Goal: Task Accomplishment & Management: Complete application form

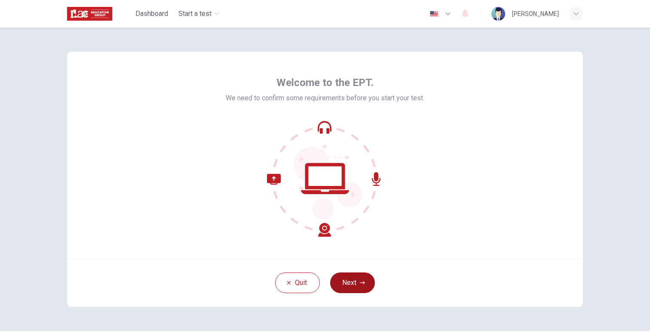
click at [354, 277] on button "Next" at bounding box center [352, 282] width 45 height 21
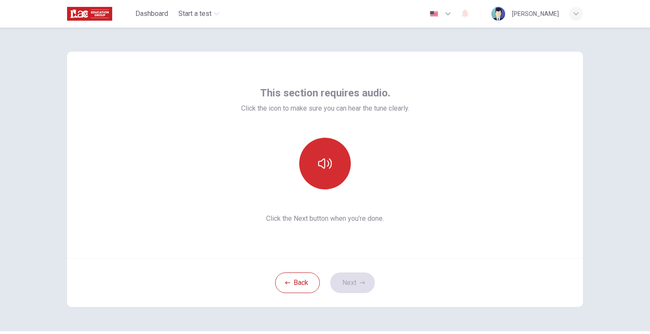
click at [328, 182] on button "button" at bounding box center [325, 164] width 52 height 52
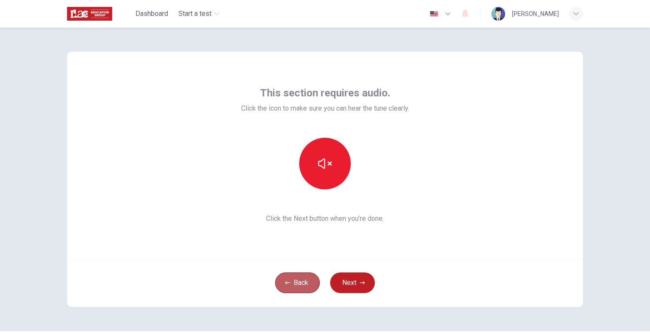
click at [298, 281] on button "Back" at bounding box center [297, 282] width 45 height 21
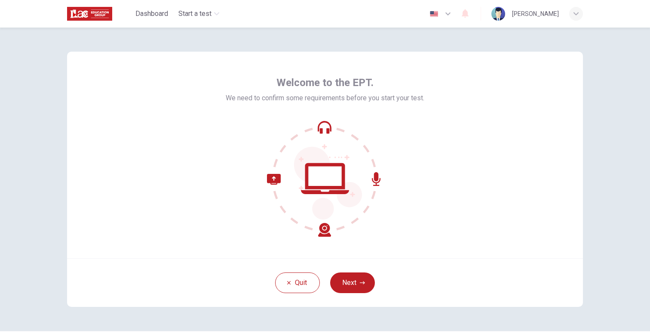
click at [296, 232] on icon at bounding box center [325, 178] width 116 height 116
click at [280, 245] on div "Welcome to the EPT. We need to confirm some requirements before you start your …" at bounding box center [325, 155] width 516 height 206
click at [395, 163] on div at bounding box center [325, 178] width 199 height 116
click at [344, 198] on icon at bounding box center [328, 183] width 68 height 73
click at [415, 273] on div "Quit Next" at bounding box center [325, 282] width 516 height 49
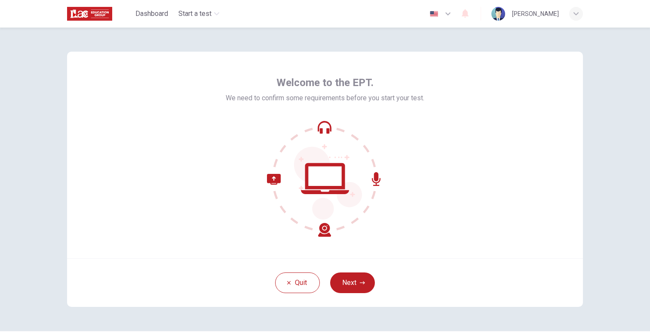
drag, startPoint x: 294, startPoint y: 264, endPoint x: 271, endPoint y: 164, distance: 102.3
click at [258, 182] on div "Welcome to the EPT. We need to confirm some requirements before you start your …" at bounding box center [325, 179] width 516 height 255
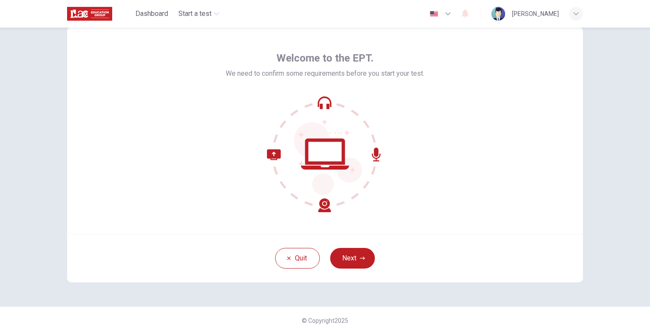
click at [410, 234] on div "Quit Next" at bounding box center [325, 257] width 516 height 49
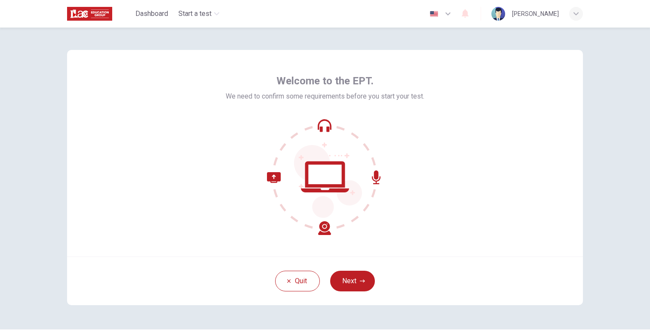
scroll to position [0, 0]
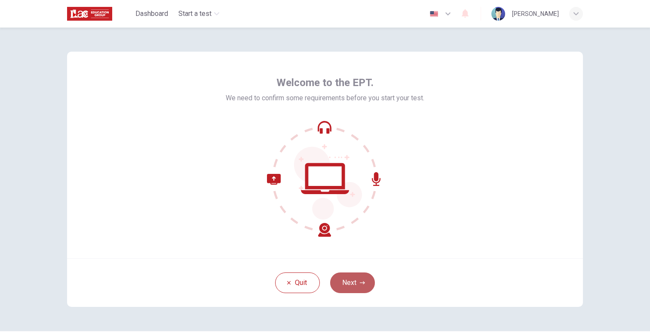
click at [351, 288] on button "Next" at bounding box center [352, 282] width 45 height 21
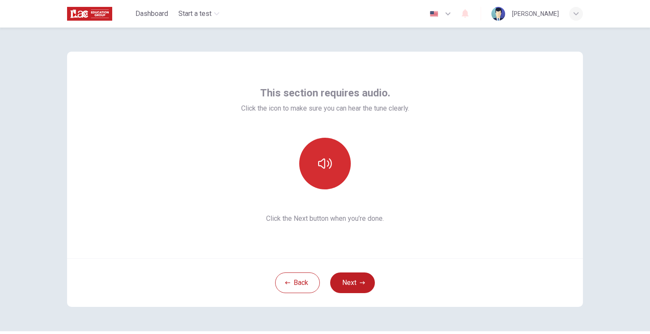
click at [332, 176] on button "button" at bounding box center [325, 164] width 52 height 52
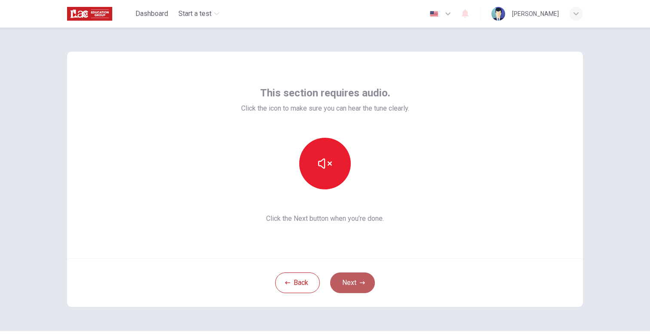
click at [358, 277] on button "Next" at bounding box center [352, 282] width 45 height 21
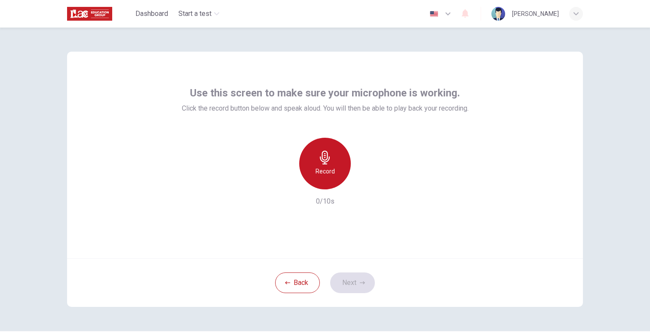
click at [320, 160] on icon "button" at bounding box center [325, 157] width 14 height 14
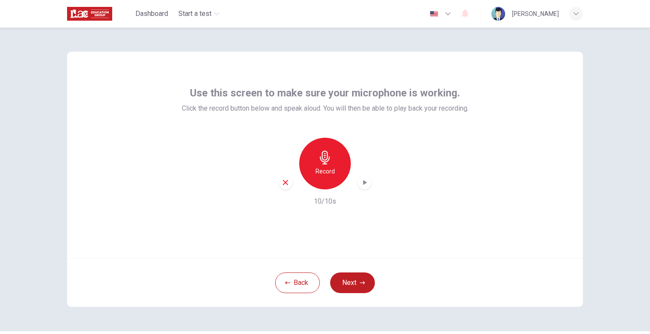
click at [363, 181] on icon "button" at bounding box center [364, 182] width 9 height 9
click at [352, 285] on button "Next" at bounding box center [352, 282] width 45 height 21
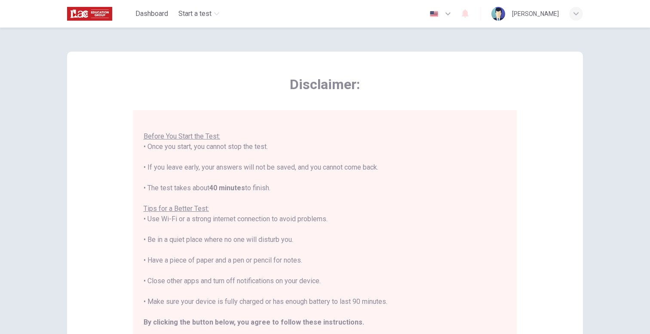
scroll to position [144, 0]
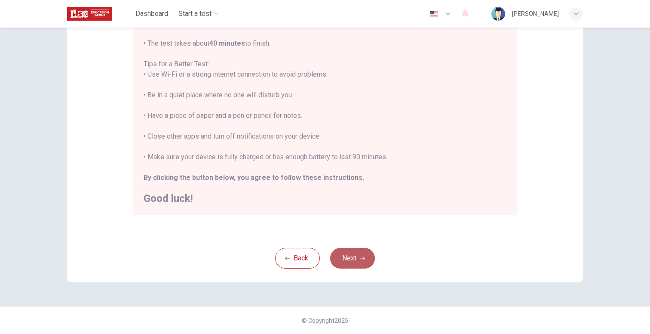
click at [349, 251] on button "Next" at bounding box center [352, 258] width 45 height 21
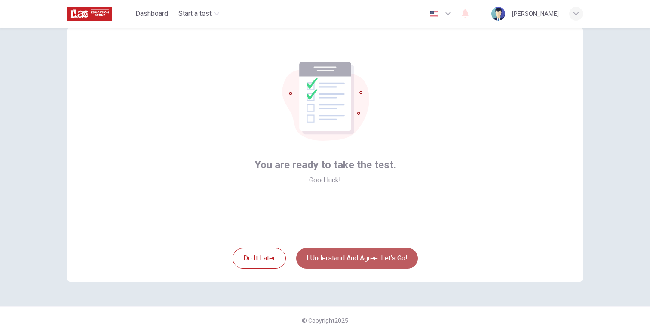
click at [360, 264] on button "I understand and agree. Let’s go!" at bounding box center [357, 258] width 122 height 21
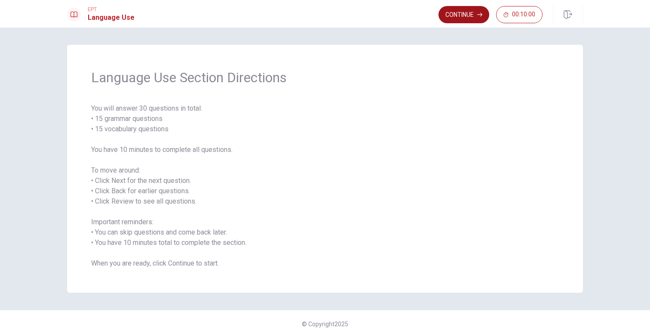
click at [447, 11] on button "Continue" at bounding box center [463, 14] width 51 height 17
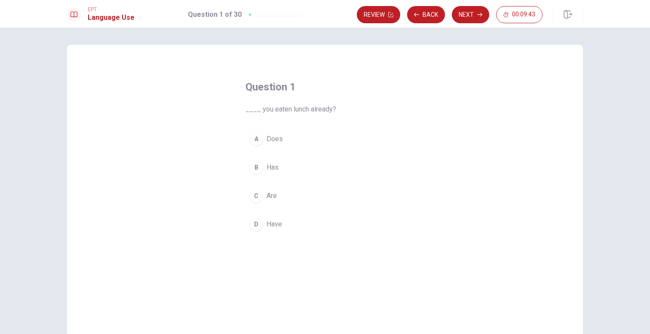
click at [256, 224] on div "D" at bounding box center [256, 224] width 14 height 14
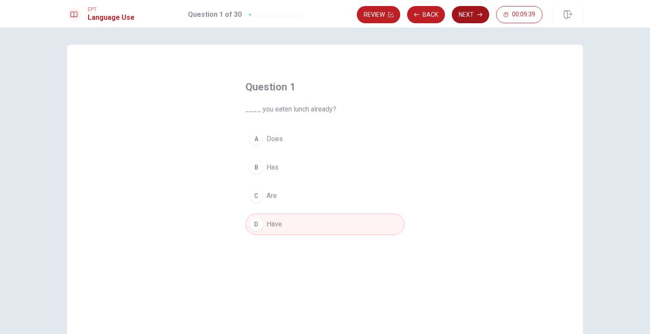
click at [472, 18] on button "Next" at bounding box center [470, 14] width 37 height 17
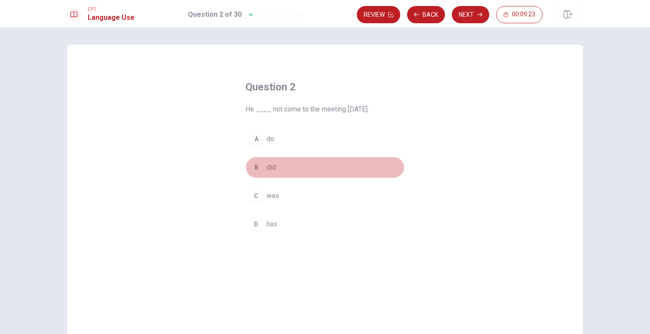
click at [256, 168] on div "B" at bounding box center [256, 167] width 14 height 14
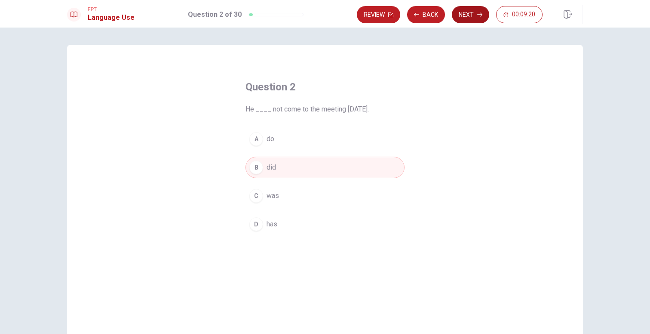
click at [466, 18] on button "Next" at bounding box center [470, 14] width 37 height 17
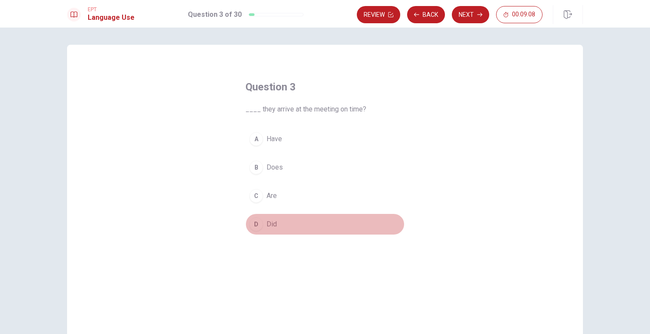
click at [266, 224] on button "D Did" at bounding box center [324, 223] width 159 height 21
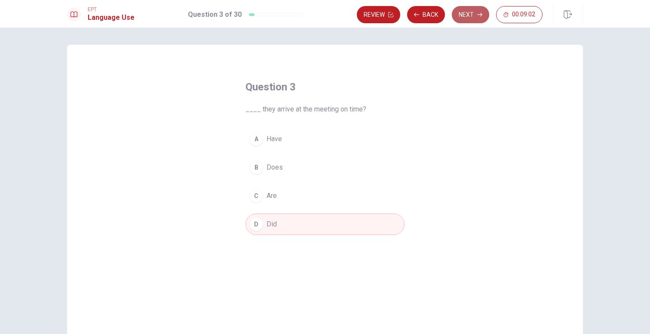
click at [462, 15] on button "Next" at bounding box center [470, 14] width 37 height 17
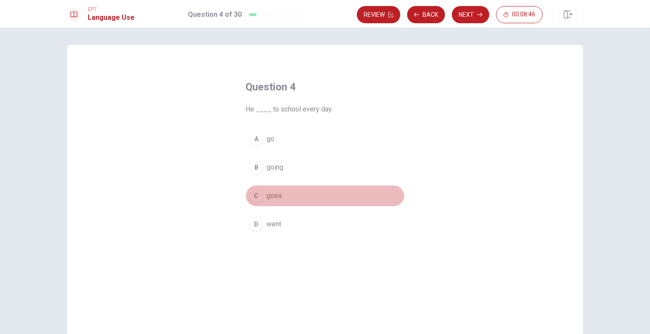
click at [274, 200] on span "goes" at bounding box center [273, 195] width 15 height 10
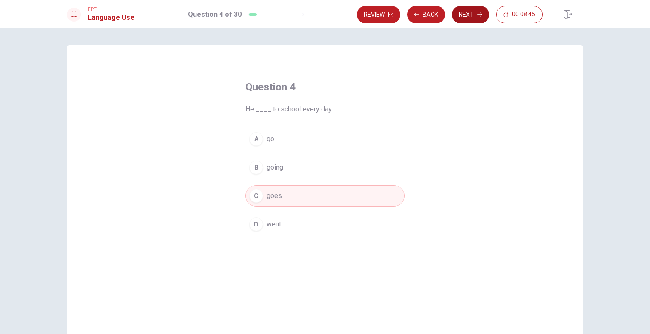
click at [463, 16] on button "Next" at bounding box center [470, 14] width 37 height 17
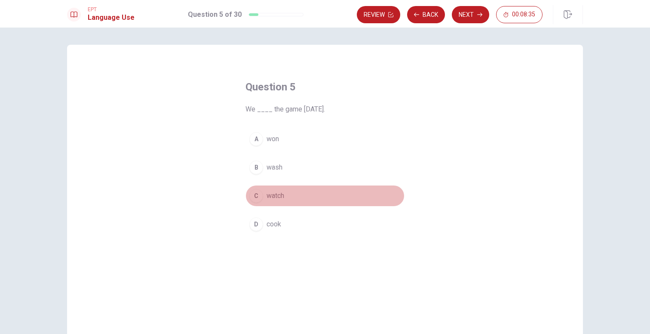
click at [278, 202] on button "C watch" at bounding box center [324, 195] width 159 height 21
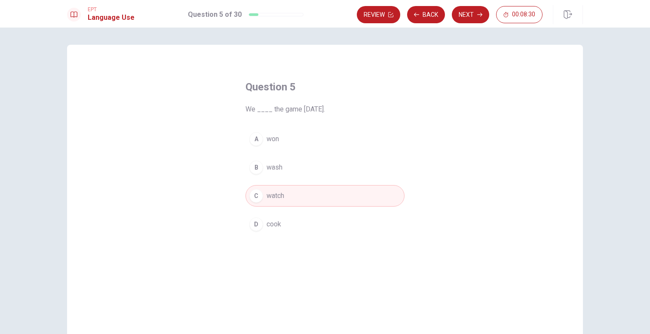
click at [259, 144] on div "A" at bounding box center [256, 139] width 14 height 14
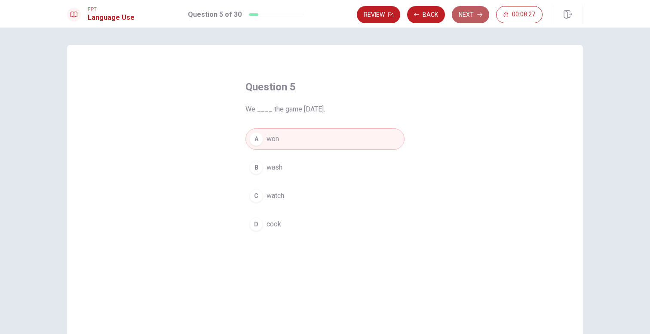
click at [472, 14] on button "Next" at bounding box center [470, 14] width 37 height 17
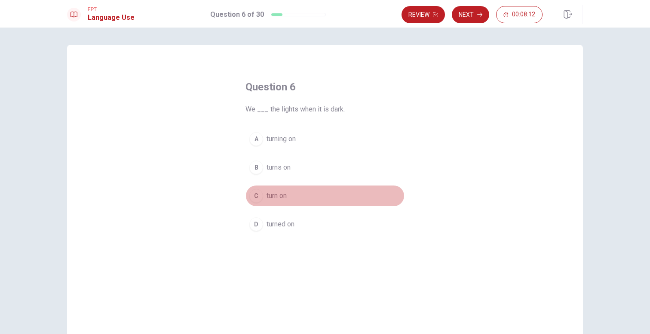
click at [276, 201] on button "C turn on" at bounding box center [324, 195] width 159 height 21
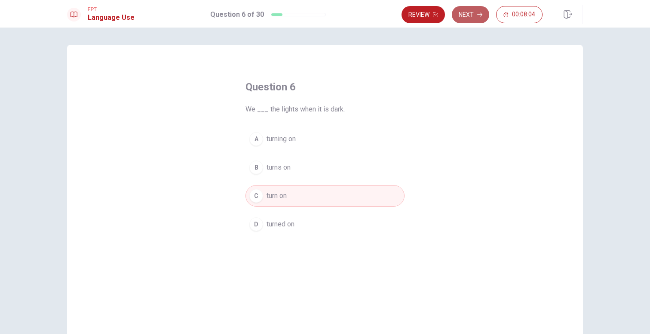
click at [459, 21] on button "Next" at bounding box center [470, 14] width 37 height 17
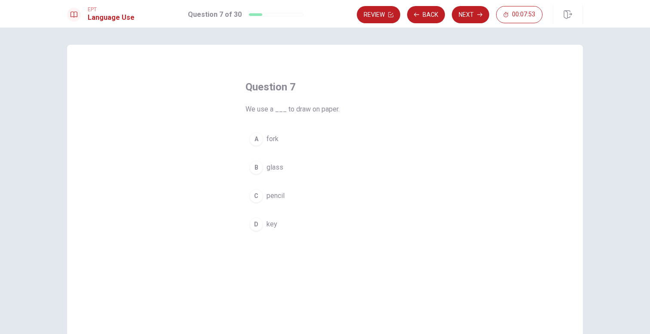
click at [274, 196] on span "pencil" at bounding box center [275, 195] width 18 height 10
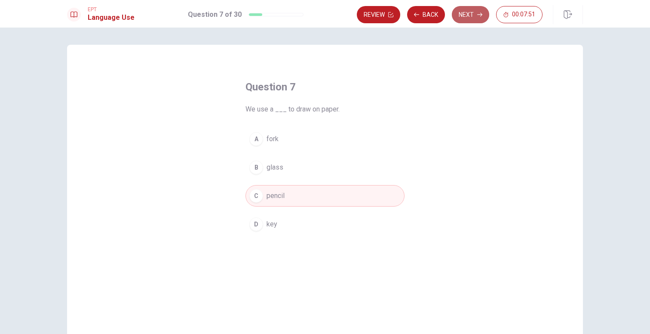
click at [463, 17] on button "Next" at bounding box center [470, 14] width 37 height 17
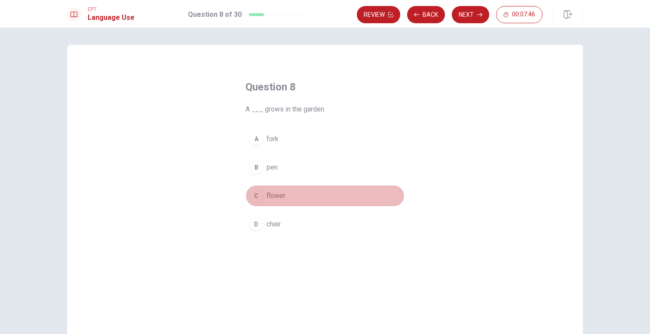
click at [281, 196] on span "flower" at bounding box center [275, 195] width 19 height 10
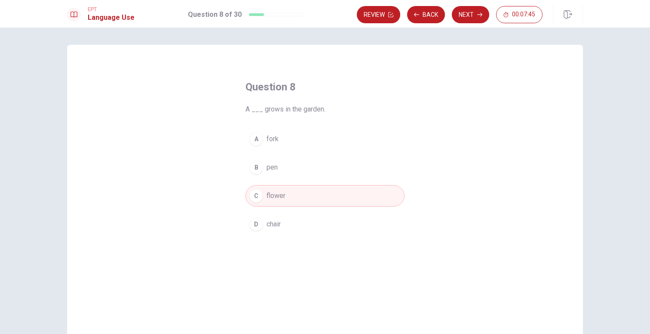
click at [478, 5] on div "EPT Language Use Question 8 of 30 Review Back Next 00:07:45" at bounding box center [325, 14] width 650 height 28
click at [471, 16] on button "Next" at bounding box center [470, 14] width 37 height 17
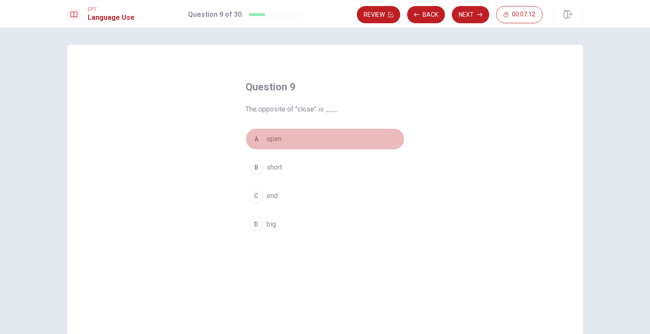
click at [259, 141] on div "A" at bounding box center [256, 139] width 14 height 14
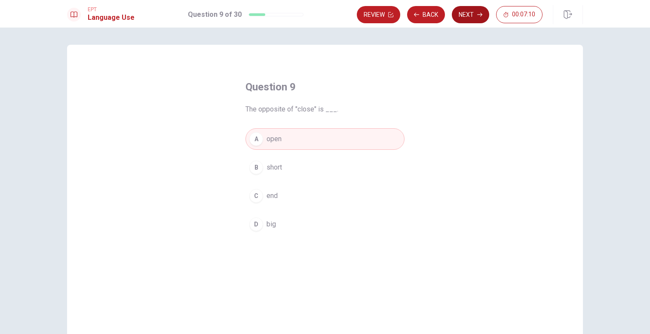
click at [467, 16] on button "Next" at bounding box center [470, 14] width 37 height 17
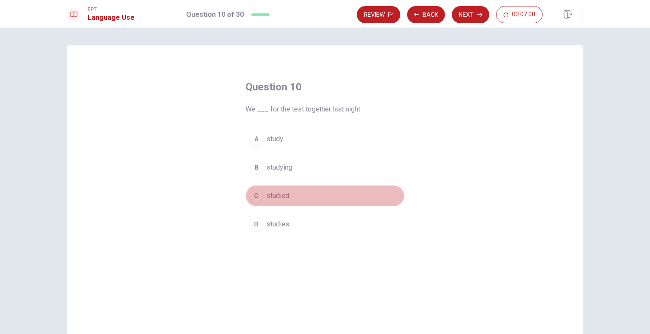
click at [280, 195] on span "studied" at bounding box center [277, 195] width 23 height 10
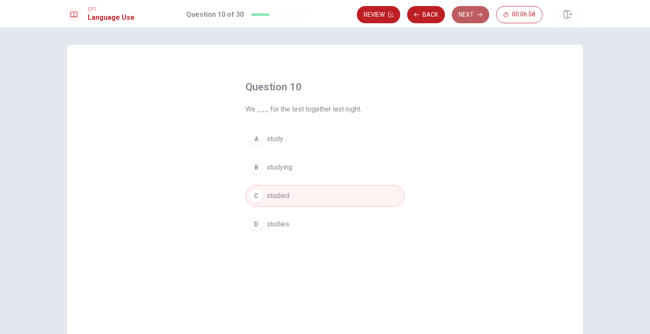
click at [462, 21] on button "Next" at bounding box center [470, 14] width 37 height 17
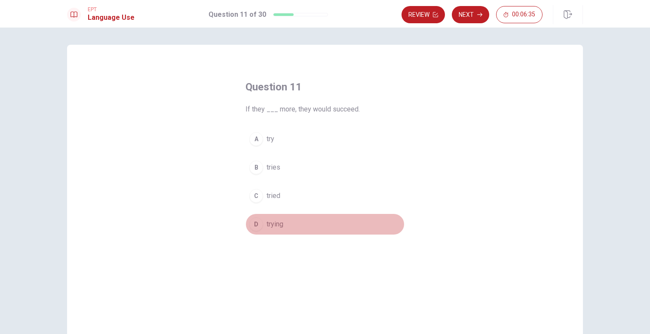
click at [277, 220] on span "trying" at bounding box center [274, 224] width 17 height 10
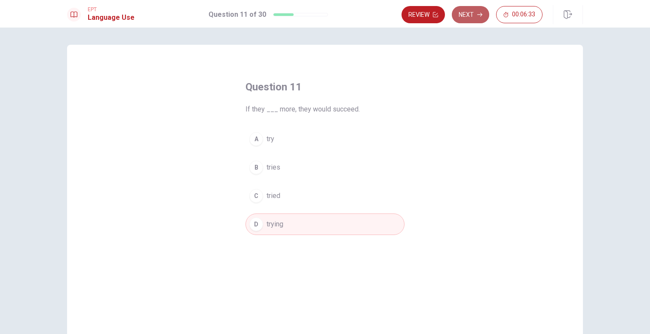
click at [472, 7] on button "Next" at bounding box center [470, 14] width 37 height 17
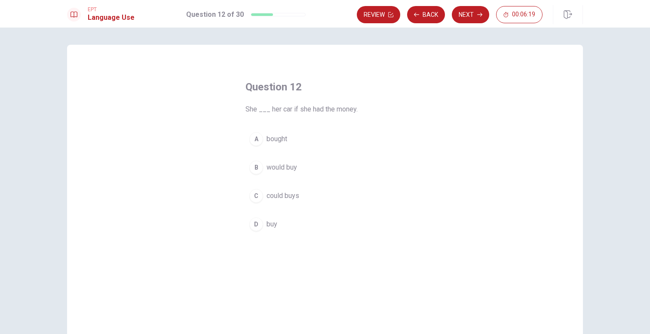
click at [281, 164] on span "would buy" at bounding box center [281, 167] width 31 height 10
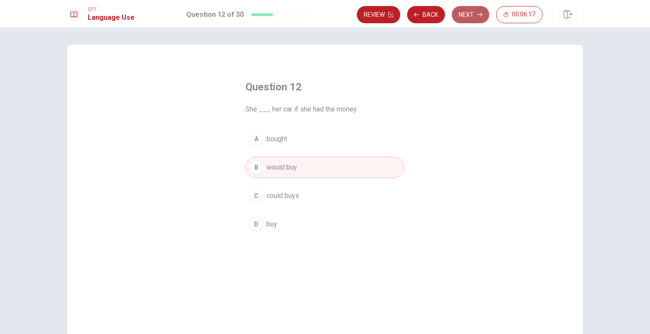
click at [472, 21] on button "Next" at bounding box center [470, 14] width 37 height 17
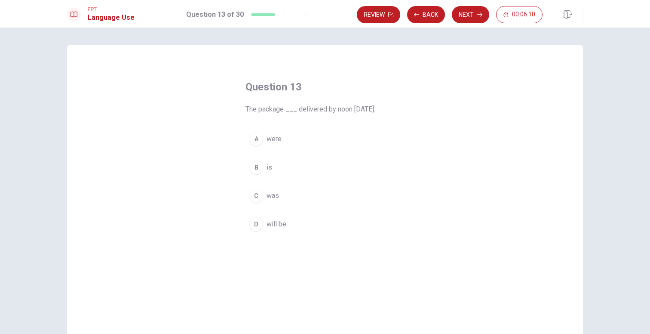
click at [278, 231] on button "D will be" at bounding box center [324, 223] width 159 height 21
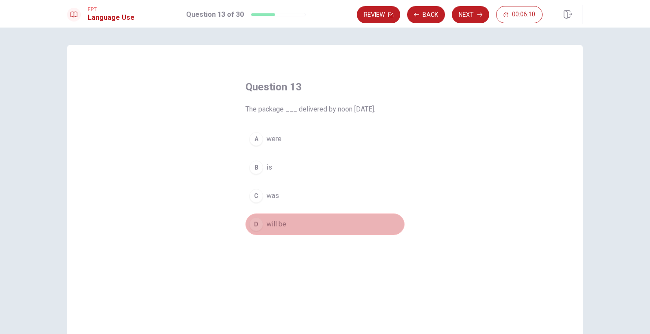
click at [278, 231] on button "D will be" at bounding box center [324, 223] width 159 height 21
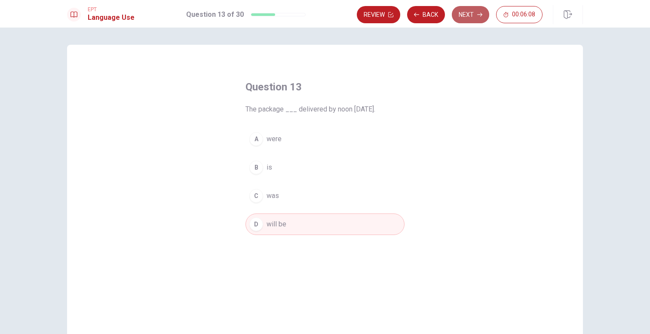
click at [468, 7] on button "Next" at bounding box center [470, 14] width 37 height 17
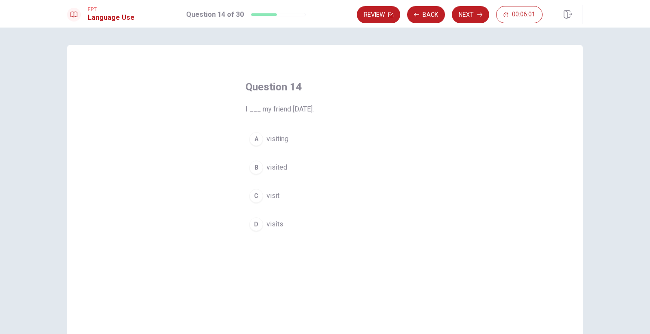
click at [282, 169] on span "visited" at bounding box center [276, 167] width 21 height 10
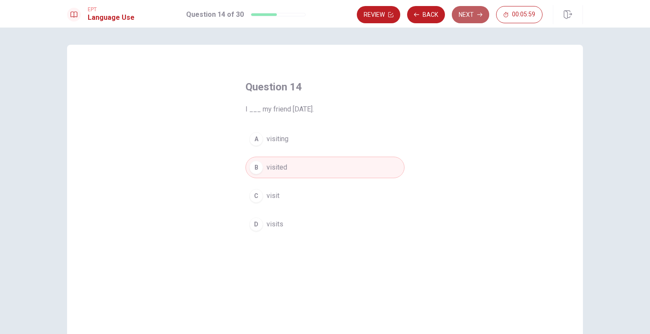
click at [468, 20] on button "Next" at bounding box center [470, 14] width 37 height 17
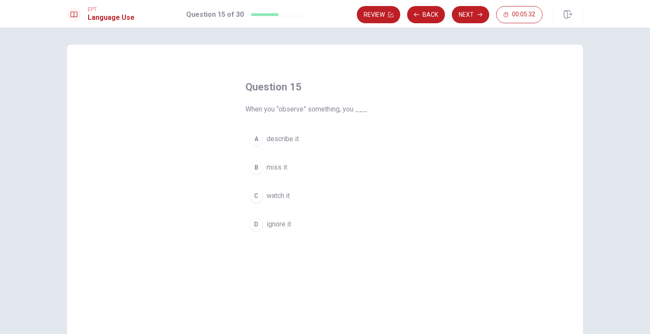
click at [270, 196] on span "watch it" at bounding box center [277, 195] width 23 height 10
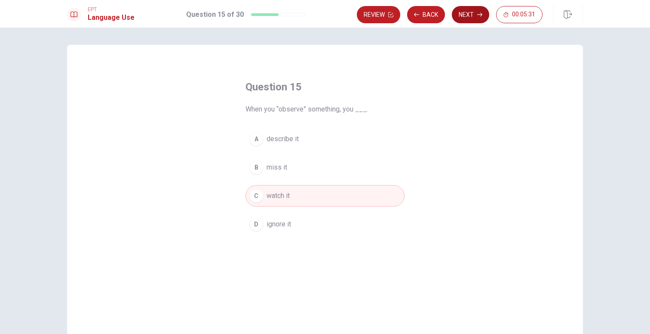
click at [471, 18] on button "Next" at bounding box center [470, 14] width 37 height 17
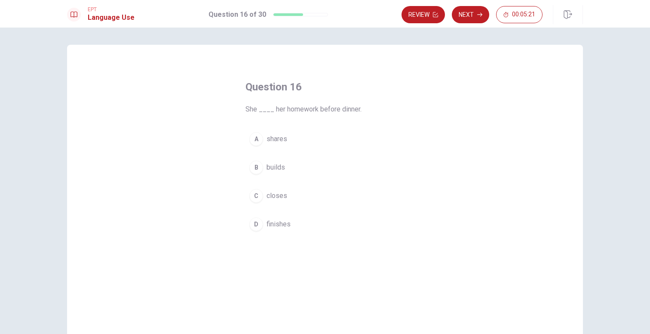
click at [281, 227] on span "finishes" at bounding box center [278, 224] width 24 height 10
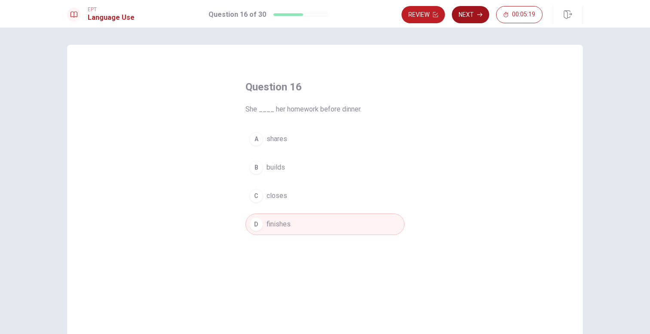
click at [471, 15] on button "Next" at bounding box center [470, 14] width 37 height 17
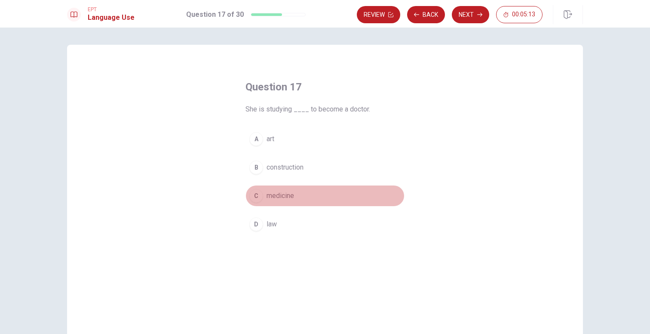
click at [286, 198] on span "medicine" at bounding box center [280, 195] width 28 height 10
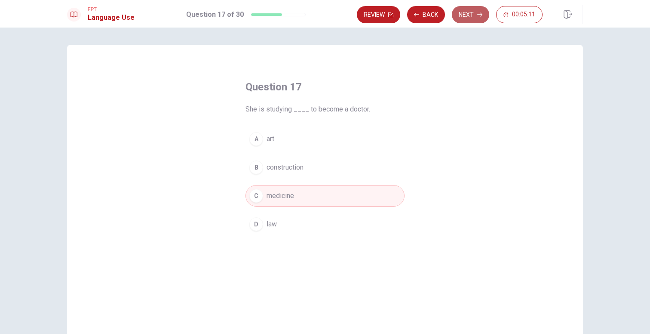
click at [459, 15] on button "Next" at bounding box center [470, 14] width 37 height 17
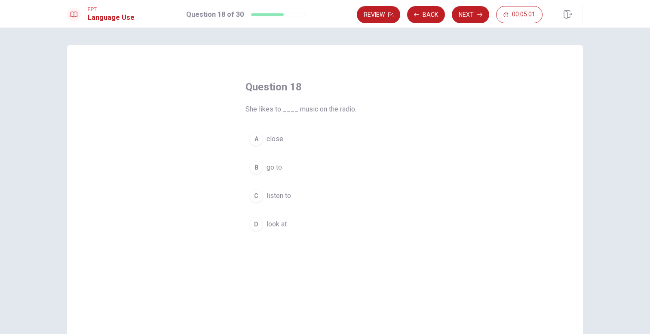
click at [289, 198] on span "listen to" at bounding box center [278, 195] width 25 height 10
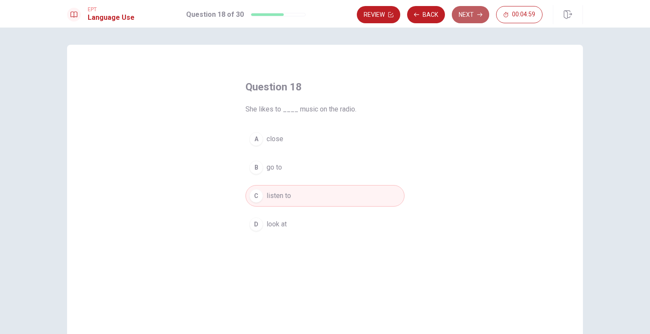
click at [474, 11] on button "Next" at bounding box center [470, 14] width 37 height 17
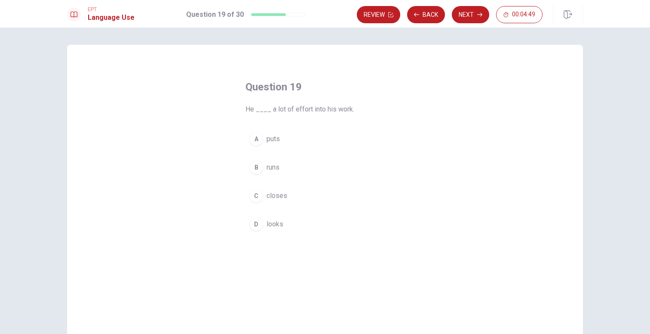
click at [280, 167] on button "B runs" at bounding box center [324, 166] width 159 height 21
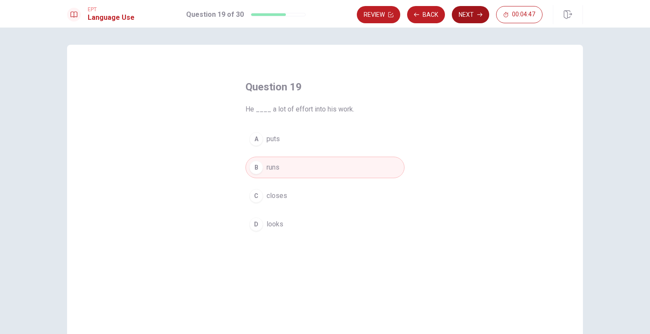
click at [474, 17] on button "Next" at bounding box center [470, 14] width 37 height 17
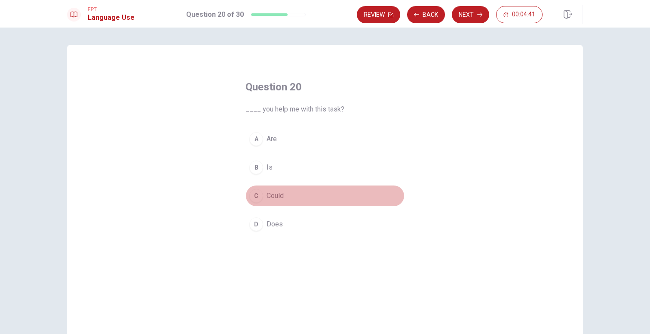
click at [279, 198] on span "Could" at bounding box center [274, 195] width 17 height 10
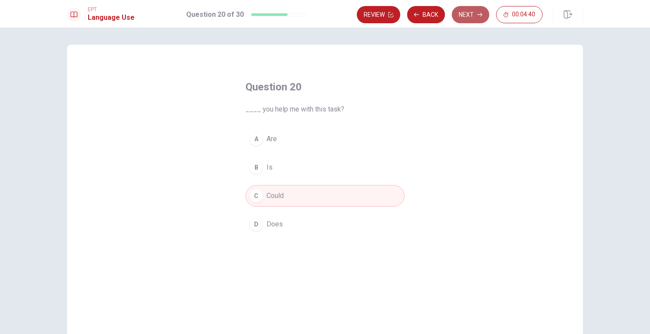
click at [458, 12] on button "Next" at bounding box center [470, 14] width 37 height 17
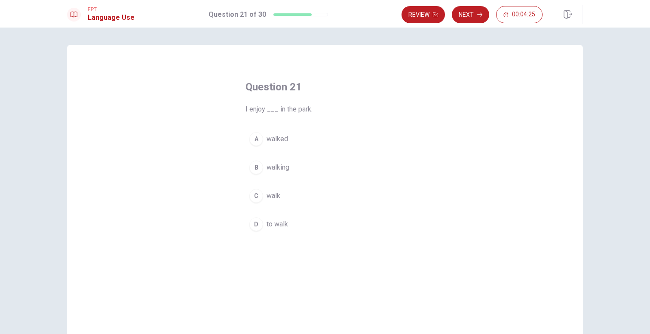
click at [283, 171] on span "walking" at bounding box center [277, 167] width 23 height 10
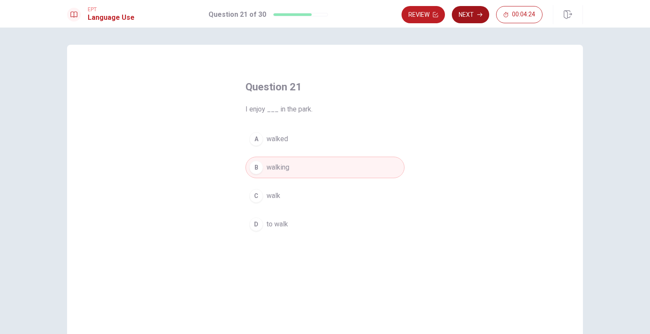
click at [476, 17] on button "Next" at bounding box center [470, 14] width 37 height 17
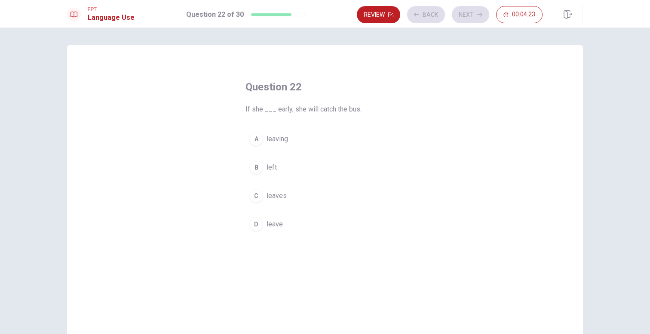
click at [475, 18] on div "Review Back Next 00:04:23" at bounding box center [450, 14] width 186 height 17
click at [275, 201] on button "C leaves" at bounding box center [324, 195] width 159 height 21
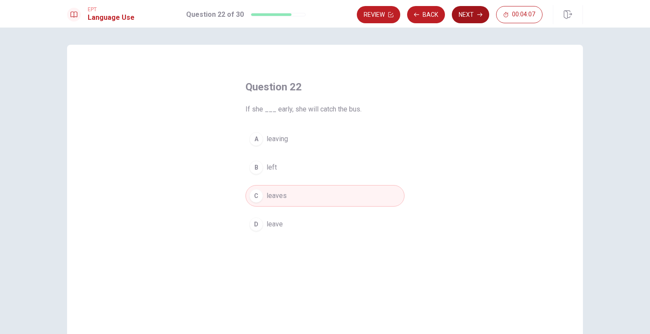
click at [469, 18] on button "Next" at bounding box center [470, 14] width 37 height 17
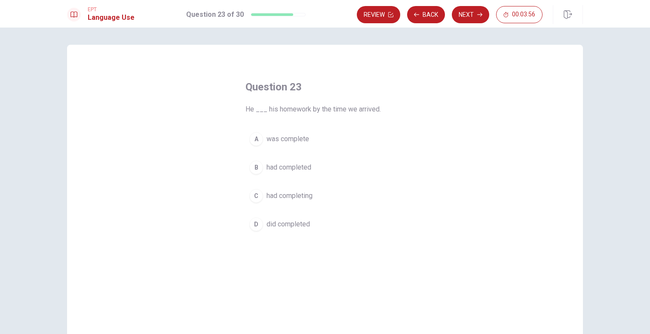
click at [305, 163] on span "had completed" at bounding box center [288, 167] width 45 height 10
click at [301, 139] on span "was complete" at bounding box center [287, 139] width 43 height 10
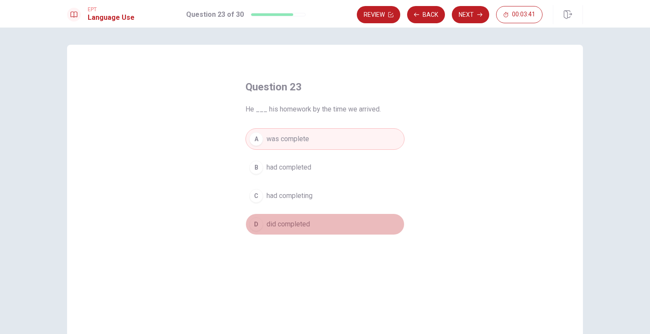
click at [291, 225] on span "did completed" at bounding box center [287, 224] width 43 height 10
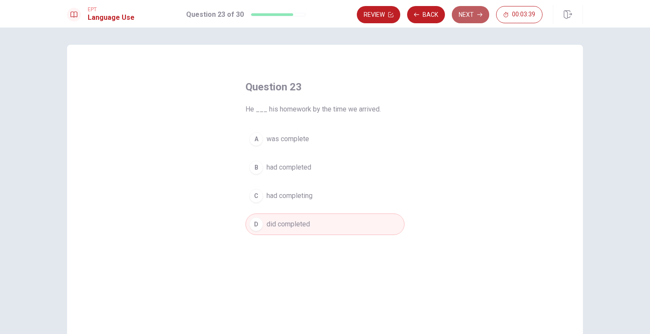
click at [472, 16] on button "Next" at bounding box center [470, 14] width 37 height 17
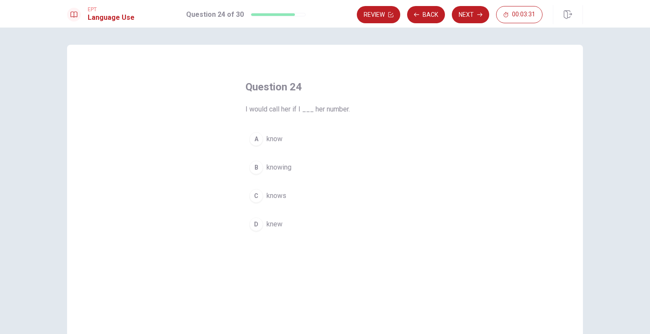
click at [281, 145] on button "A know" at bounding box center [324, 138] width 159 height 21
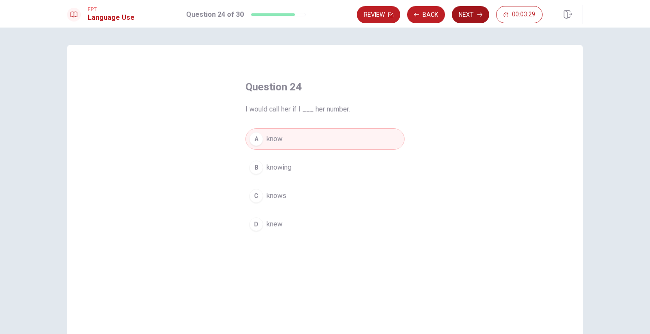
click at [468, 14] on button "Next" at bounding box center [470, 14] width 37 height 17
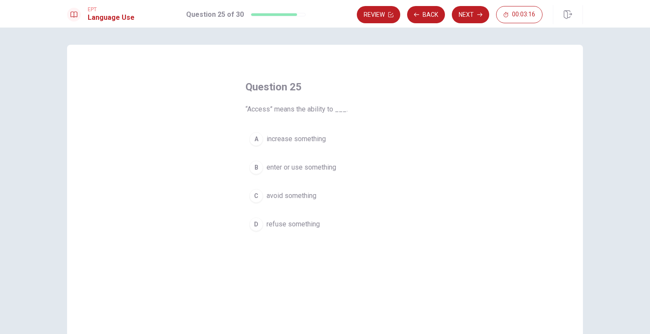
click at [306, 141] on span "increase something" at bounding box center [295, 139] width 59 height 10
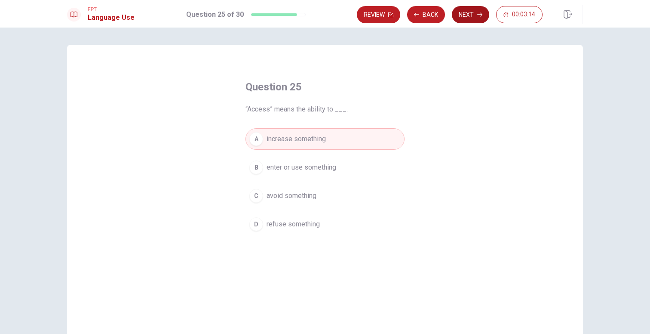
click at [467, 11] on button "Next" at bounding box center [470, 14] width 37 height 17
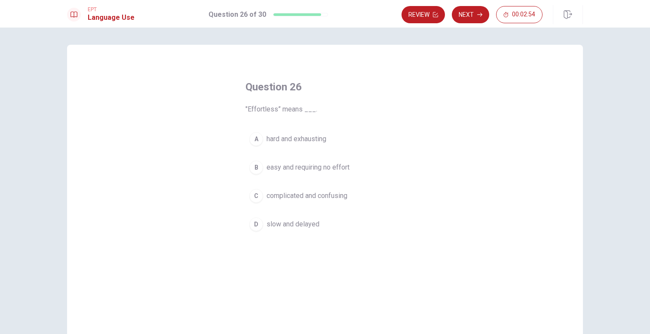
click at [315, 196] on span "complicated and confusing" at bounding box center [306, 195] width 81 height 10
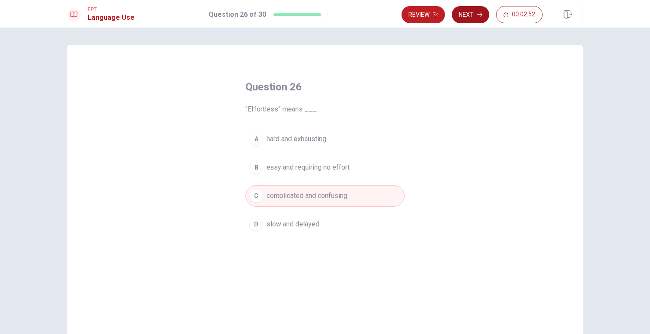
click at [462, 22] on button "Next" at bounding box center [470, 14] width 37 height 17
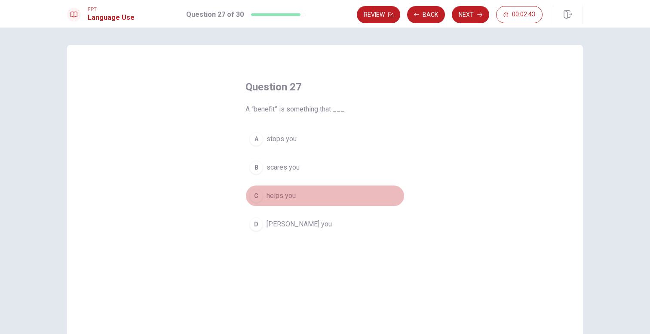
click at [288, 202] on button "C helps you" at bounding box center [324, 195] width 159 height 21
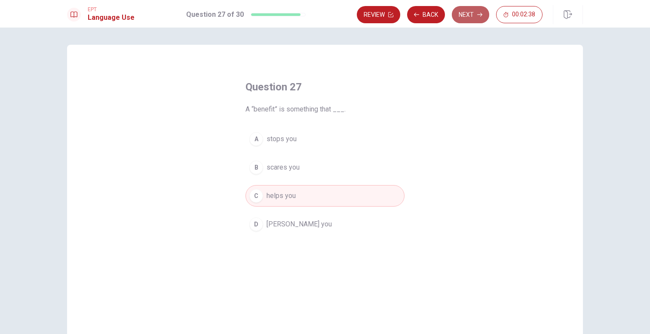
click at [465, 15] on button "Next" at bounding box center [470, 14] width 37 height 17
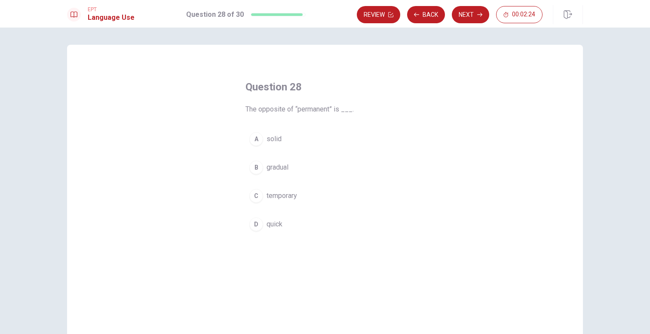
click at [295, 195] on span "temporary" at bounding box center [281, 195] width 31 height 10
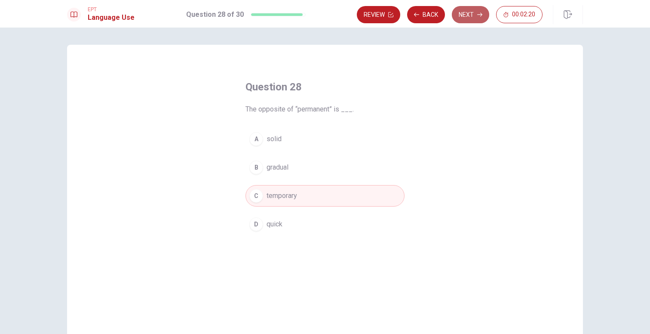
click at [478, 18] on button "Next" at bounding box center [470, 14] width 37 height 17
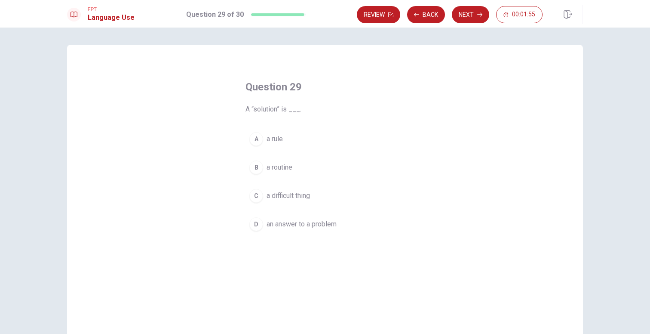
click at [302, 228] on span "an answer to a problem" at bounding box center [301, 224] width 70 height 10
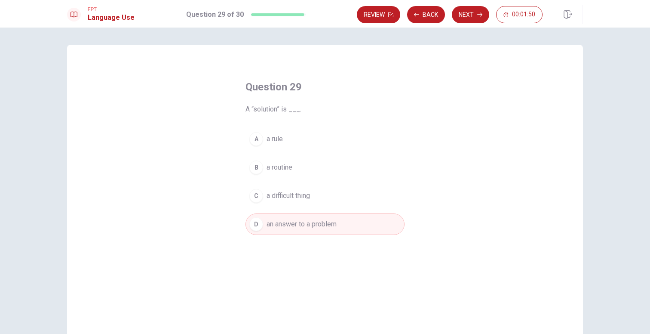
click at [278, 142] on span "a rule" at bounding box center [274, 139] width 16 height 10
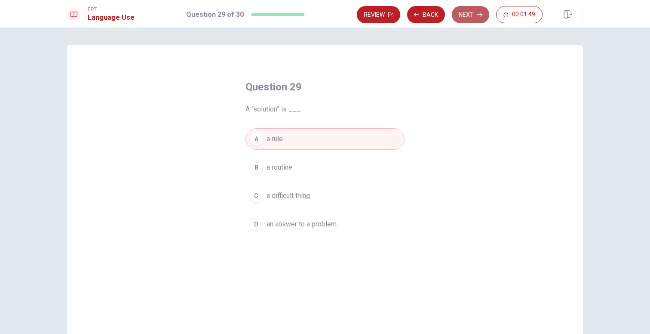
click at [467, 16] on button "Next" at bounding box center [470, 14] width 37 height 17
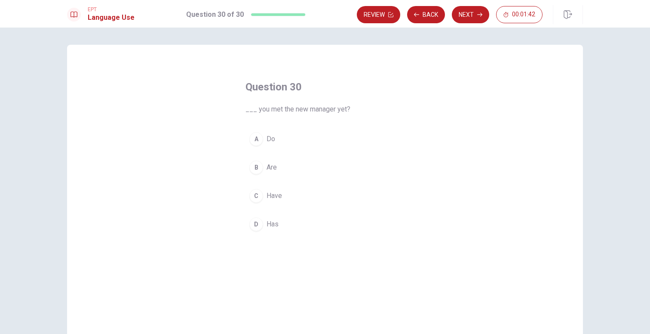
click at [279, 199] on span "Have" at bounding box center [273, 195] width 15 height 10
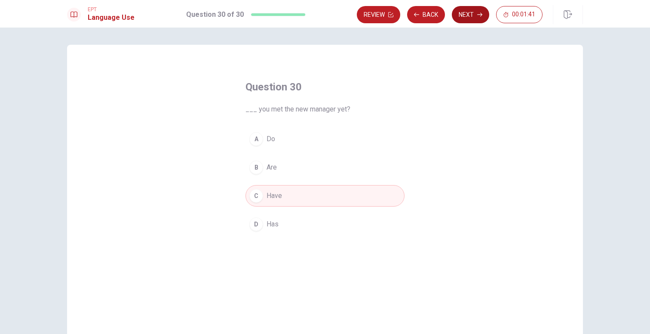
click at [468, 9] on button "Next" at bounding box center [470, 14] width 37 height 17
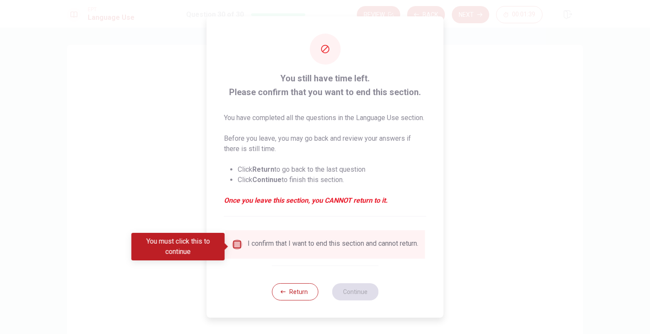
click at [235, 241] on input "You must click this to continue" at bounding box center [237, 244] width 10 height 10
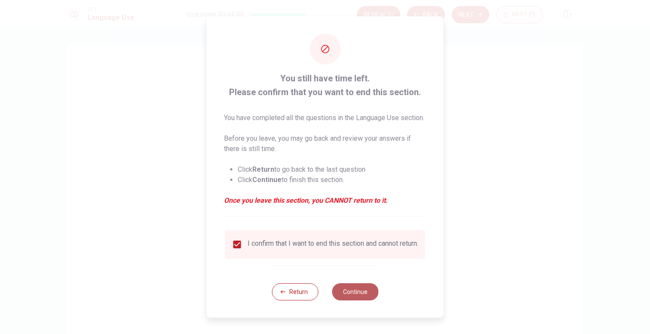
click at [342, 297] on button "Continue" at bounding box center [355, 291] width 46 height 17
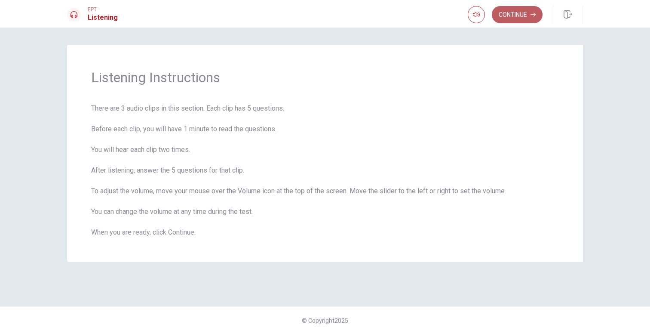
click at [529, 17] on button "Continue" at bounding box center [517, 14] width 51 height 17
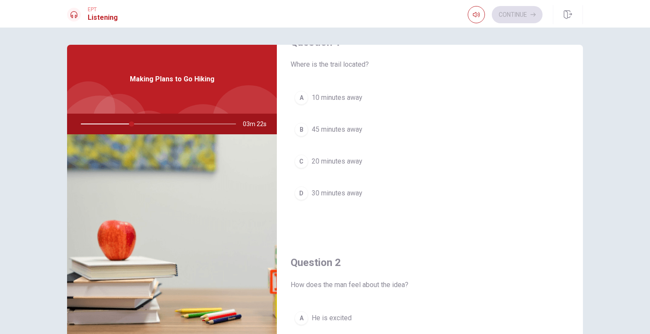
scroll to position [28, 0]
click at [339, 188] on span "30 minutes away" at bounding box center [337, 191] width 51 height 10
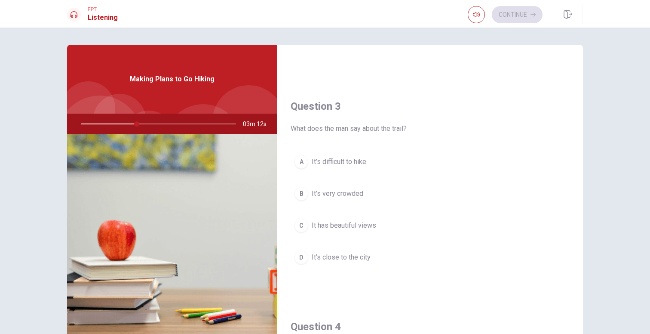
scroll to position [405, 0]
click at [371, 226] on span "It has beautiful views" at bounding box center [344, 222] width 64 height 10
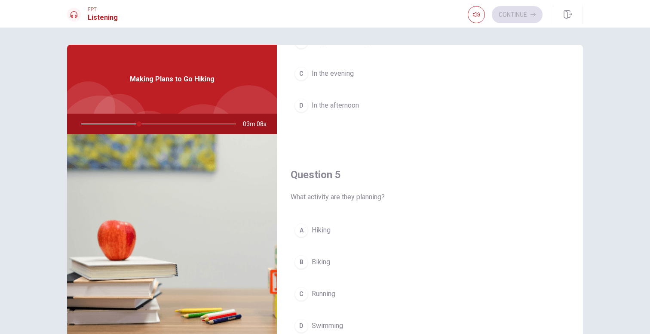
scroll to position [777, 0]
click at [325, 231] on span "Hiking" at bounding box center [321, 228] width 19 height 10
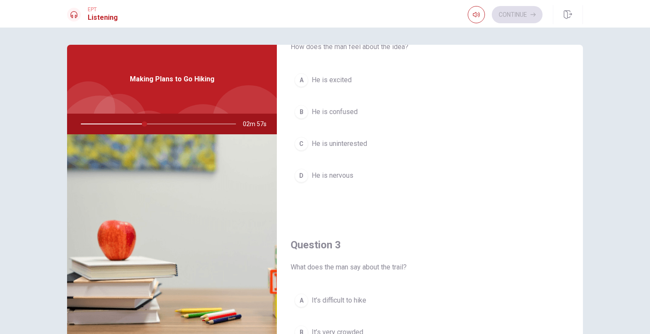
scroll to position [265, 0]
click at [340, 77] on span "He is excited" at bounding box center [332, 79] width 40 height 10
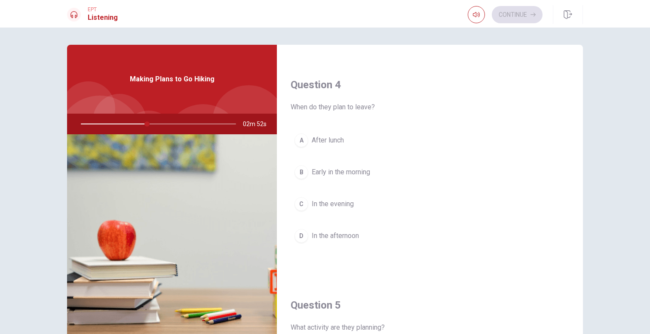
scroll to position [645, 0]
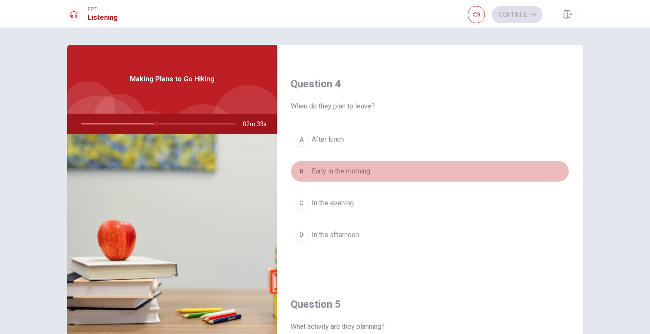
click at [355, 175] on span "Early in the morning" at bounding box center [341, 171] width 58 height 10
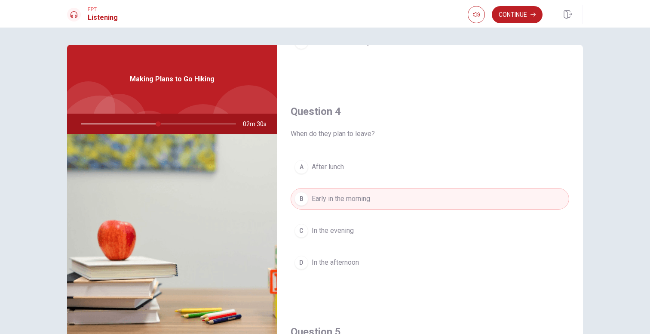
scroll to position [802, 0]
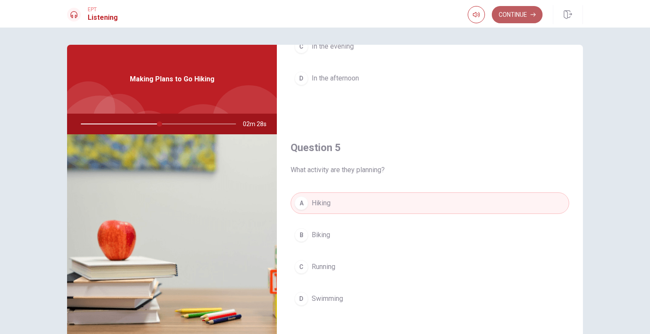
click at [518, 17] on button "Continue" at bounding box center [517, 14] width 51 height 17
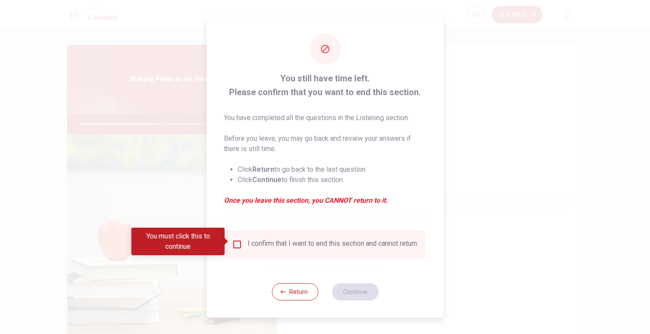
click at [291, 254] on div "I confirm that I want to end this section and cannot return." at bounding box center [325, 244] width 200 height 28
click at [236, 245] on input "You must click this to continue" at bounding box center [237, 244] width 10 height 10
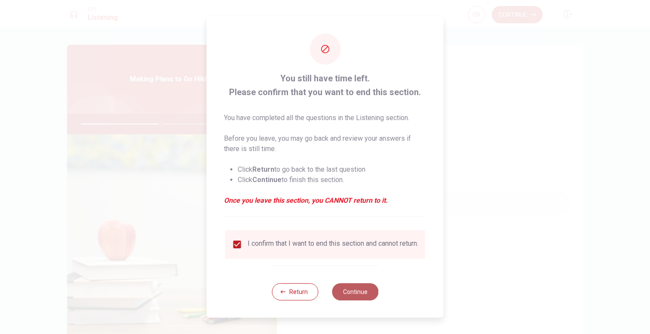
click at [346, 289] on button "Continue" at bounding box center [355, 291] width 46 height 17
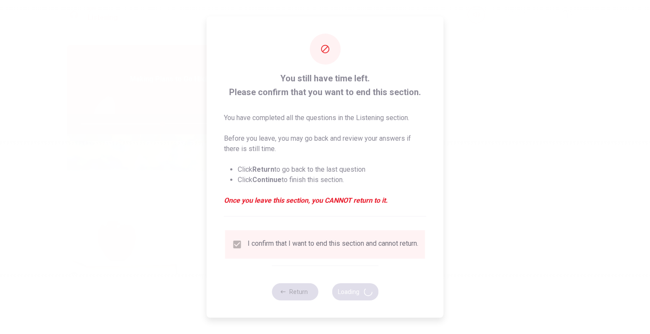
type input "53"
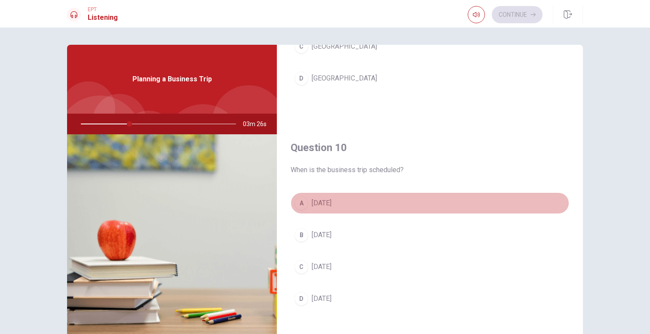
click at [330, 202] on span "[DATE]" at bounding box center [322, 203] width 20 height 10
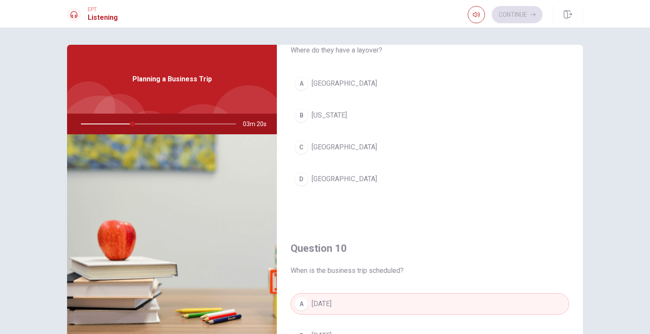
scroll to position [698, 0]
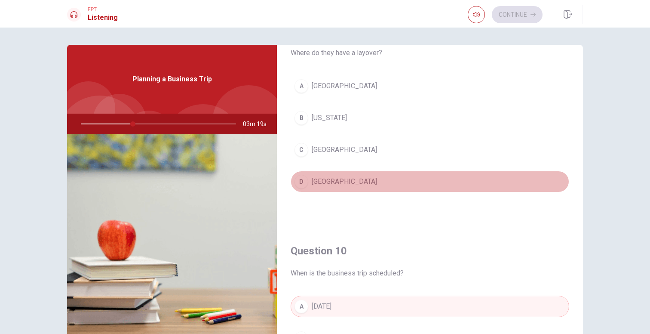
click at [308, 181] on div "D" at bounding box center [301, 182] width 14 height 14
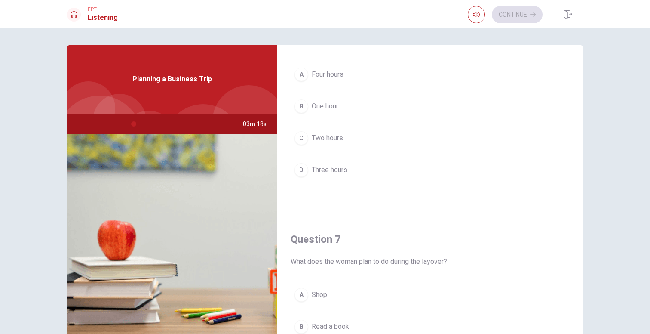
scroll to position [0, 0]
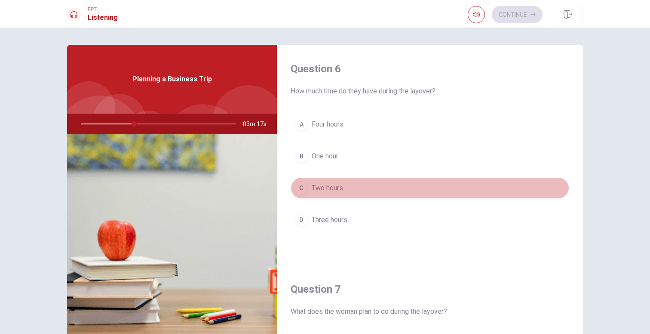
click at [332, 192] on span "Two hours" at bounding box center [327, 188] width 31 height 10
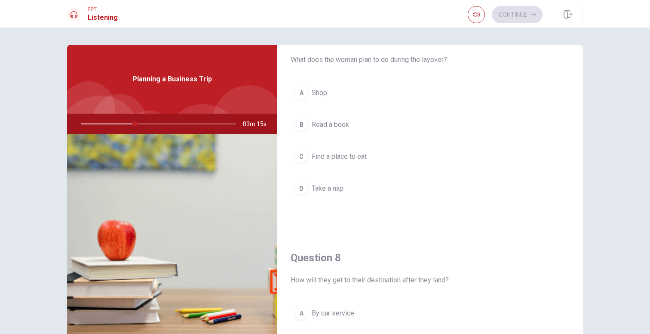
scroll to position [253, 0]
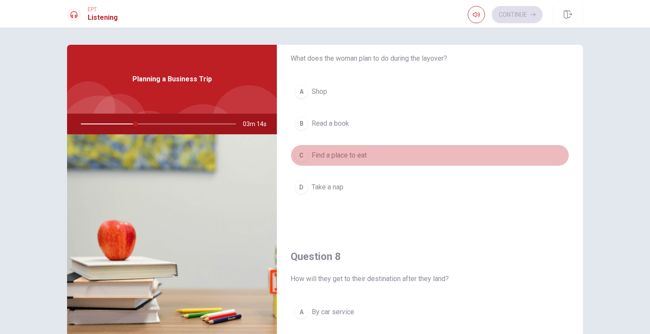
click at [342, 155] on span "Find a place to eat" at bounding box center [339, 155] width 55 height 10
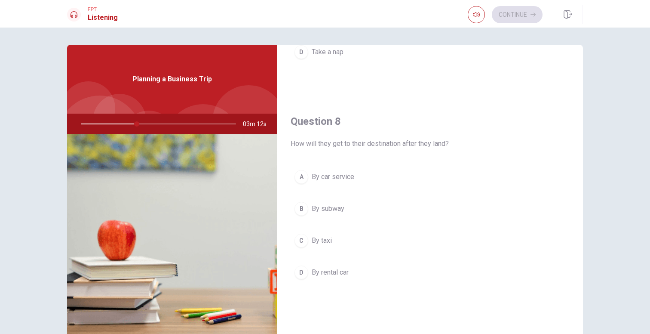
scroll to position [403, 0]
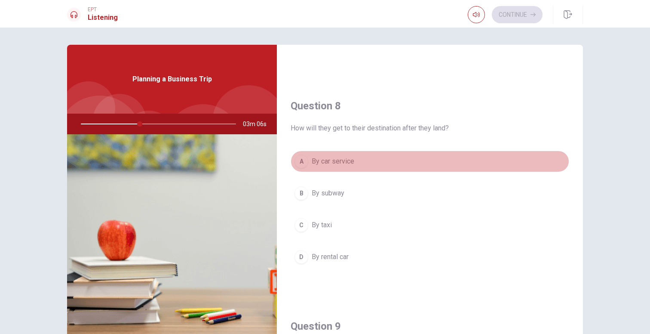
click at [345, 160] on span "By car service" at bounding box center [333, 161] width 43 height 10
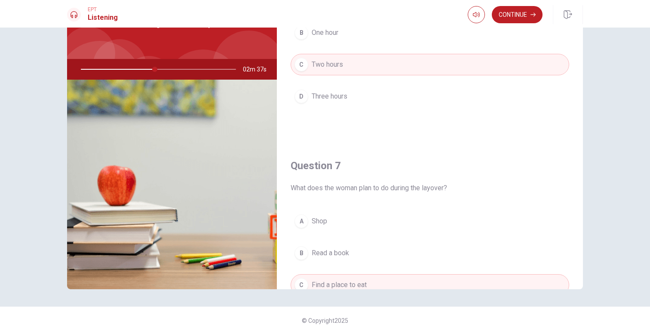
scroll to position [0, 0]
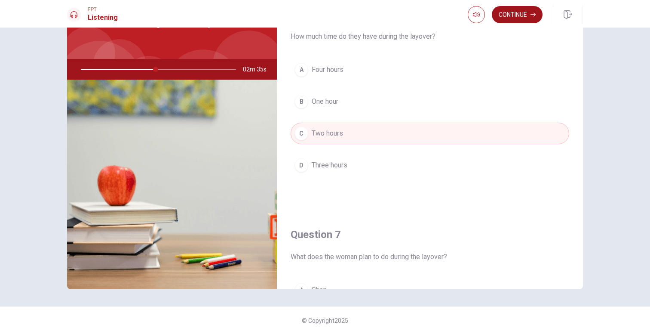
click at [507, 13] on button "Continue" at bounding box center [517, 14] width 51 height 17
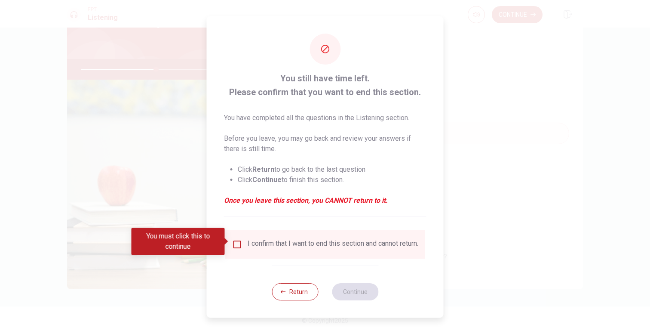
click at [236, 239] on input "You must click this to continue" at bounding box center [237, 244] width 10 height 10
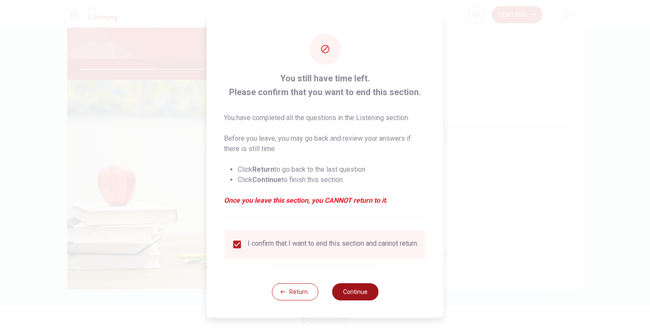
click at [344, 291] on button "Continue" at bounding box center [355, 291] width 46 height 17
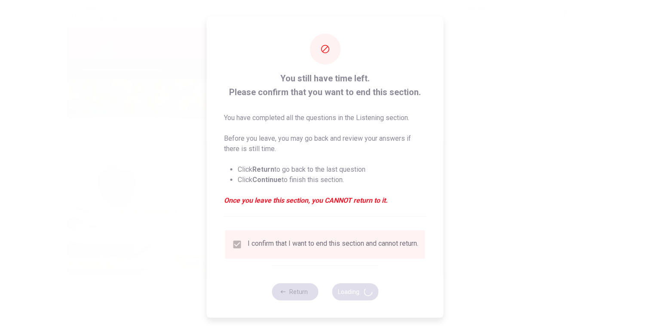
type input "50"
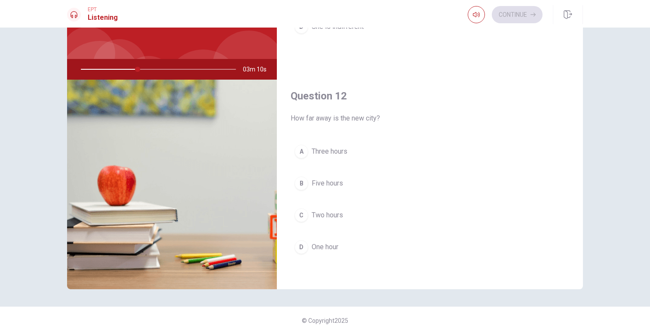
scroll to position [140, 0]
click at [336, 153] on span "Three hours" at bounding box center [330, 150] width 36 height 10
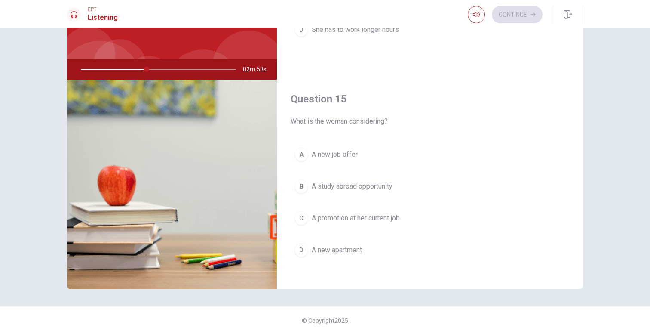
scroll to position [802, 0]
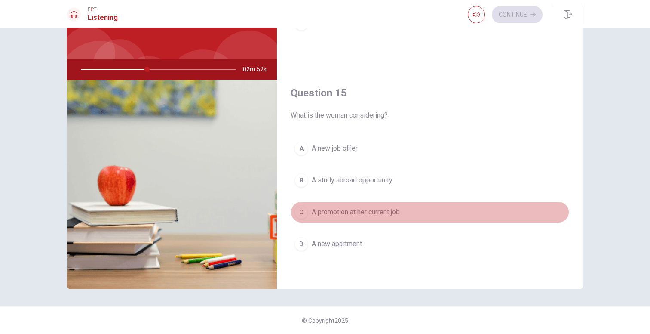
click at [378, 214] on span "A promotion at her current job" at bounding box center [356, 212] width 88 height 10
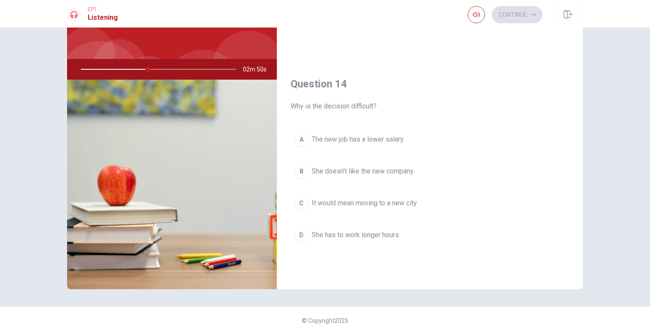
scroll to position [589, 0]
click at [396, 206] on span "It would mean moving to a new city" at bounding box center [364, 204] width 105 height 10
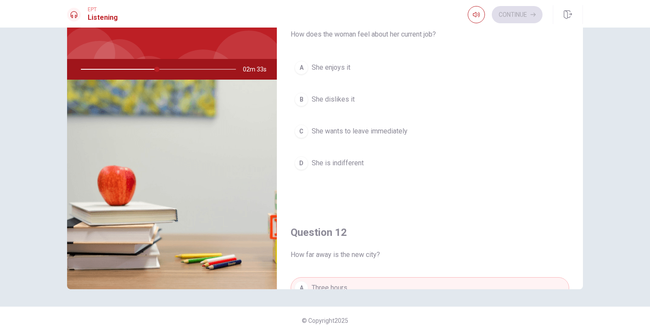
scroll to position [0, 0]
click at [344, 74] on span "She enjoys it" at bounding box center [331, 69] width 39 height 10
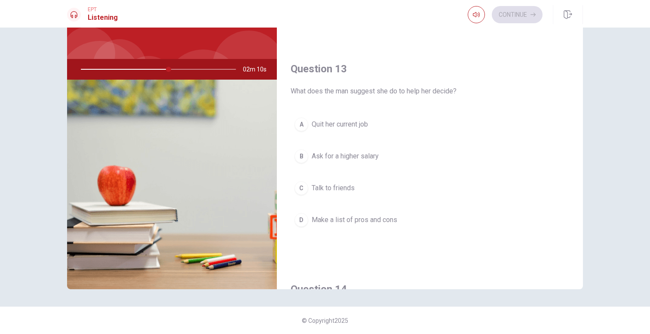
scroll to position [368, 0]
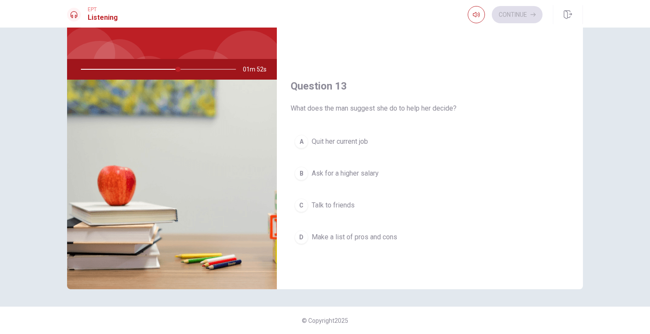
click at [375, 232] on span "Make a list of pros and cons" at bounding box center [355, 237] width 86 height 10
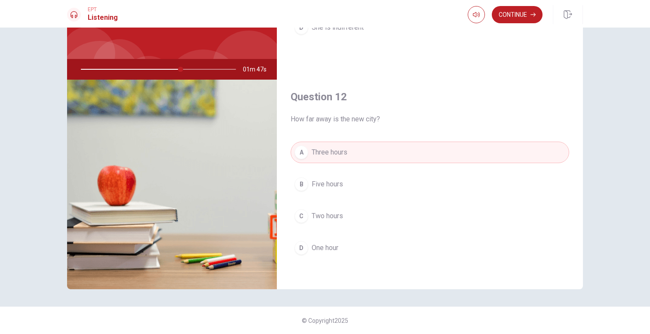
scroll to position [0, 0]
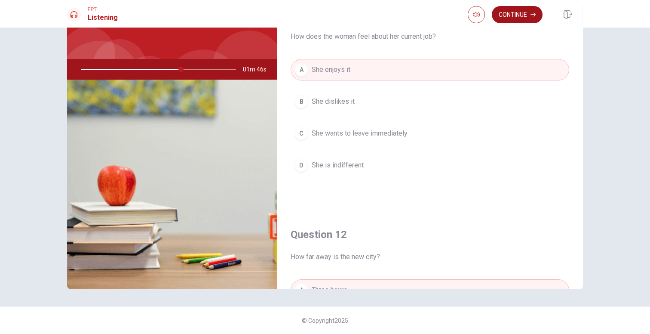
click at [515, 13] on button "Continue" at bounding box center [517, 14] width 51 height 17
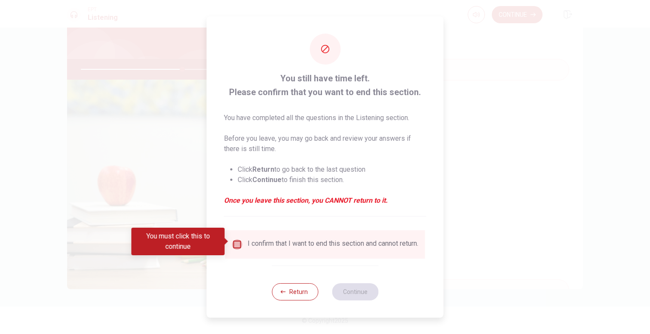
click at [238, 243] on input "You must click this to continue" at bounding box center [237, 244] width 10 height 10
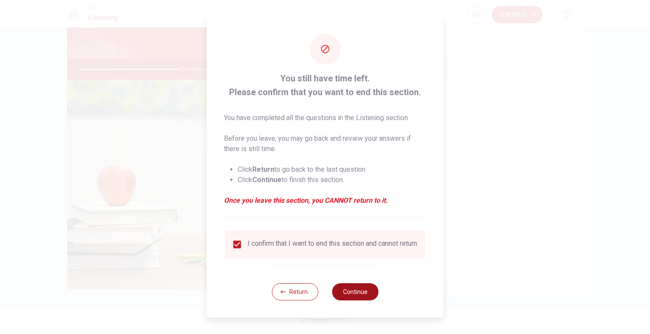
click at [350, 287] on button "Continue" at bounding box center [355, 291] width 46 height 17
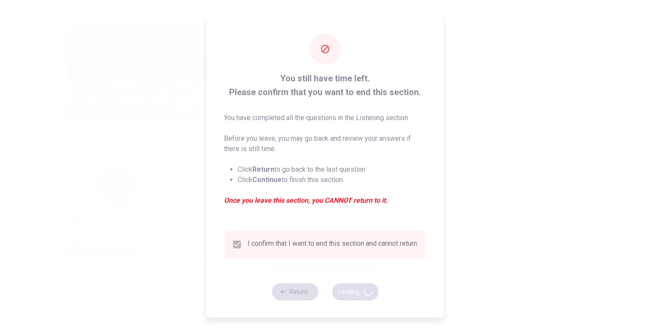
type input "67"
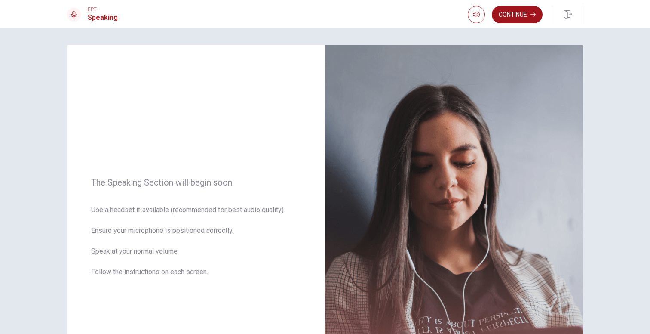
click at [527, 20] on button "Continue" at bounding box center [517, 14] width 51 height 17
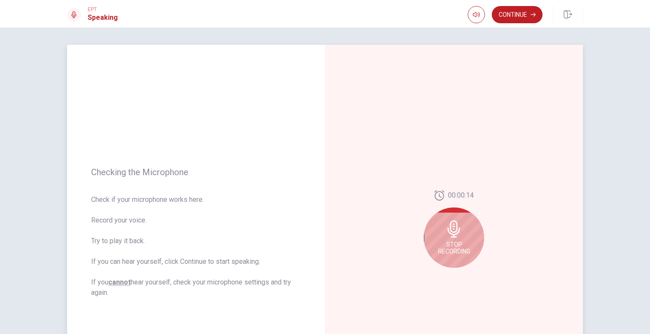
click at [467, 233] on div "Stop Recording" at bounding box center [454, 237] width 60 height 60
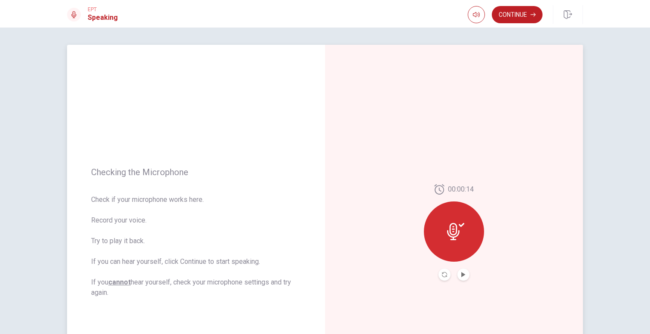
click at [467, 233] on div at bounding box center [454, 231] width 60 height 60
click at [446, 275] on icon "Record Again" at bounding box center [444, 274] width 5 height 5
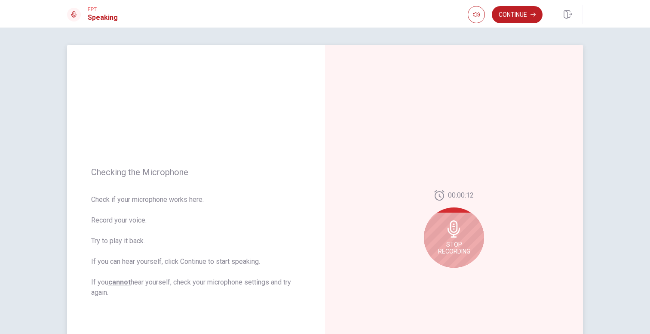
click at [459, 243] on span "Stop Recording" at bounding box center [454, 248] width 32 height 14
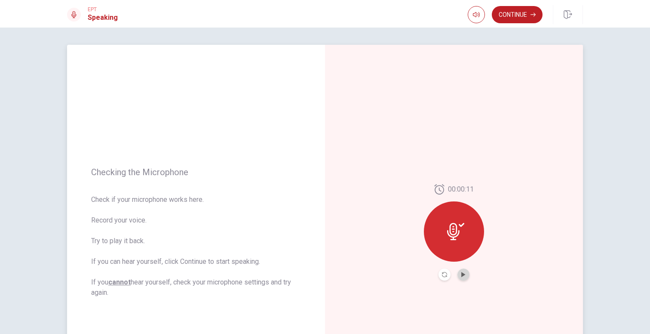
click at [464, 271] on button "Play Audio" at bounding box center [463, 274] width 12 height 12
click at [515, 16] on button "Continue" at bounding box center [517, 14] width 51 height 17
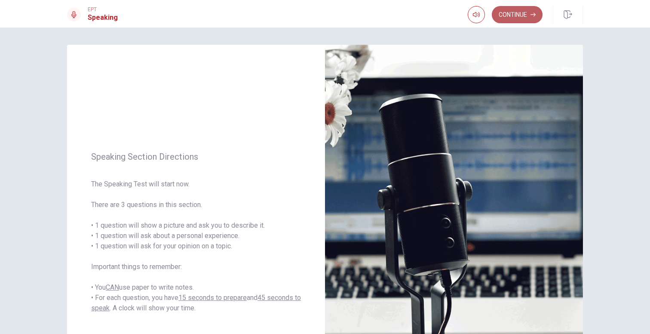
click at [512, 18] on button "Continue" at bounding box center [517, 14] width 51 height 17
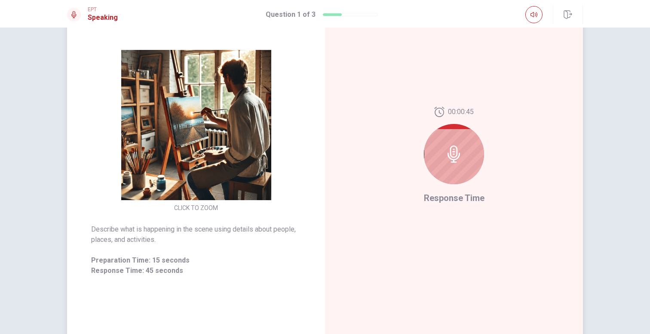
scroll to position [76, 0]
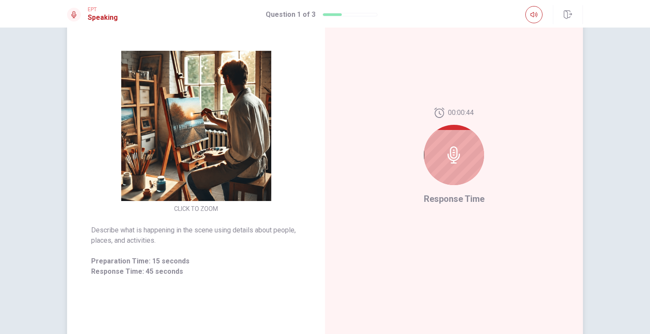
click at [444, 163] on div at bounding box center [454, 155] width 60 height 60
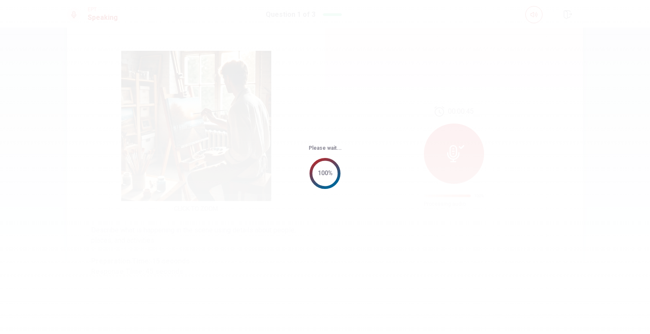
scroll to position [0, 0]
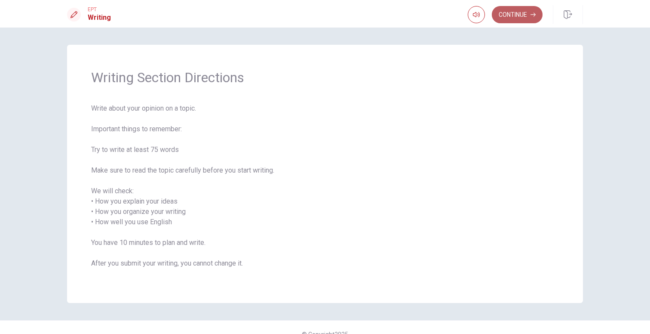
click at [518, 14] on button "Continue" at bounding box center [517, 14] width 51 height 17
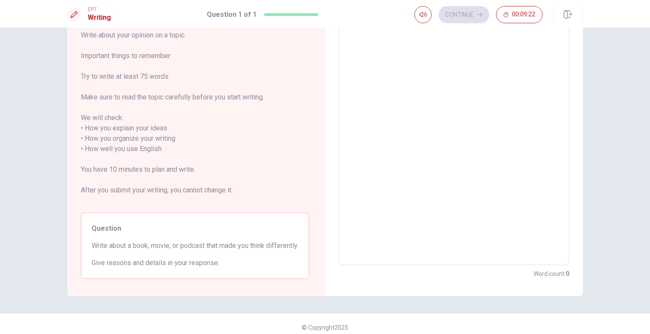
scroll to position [70, 0]
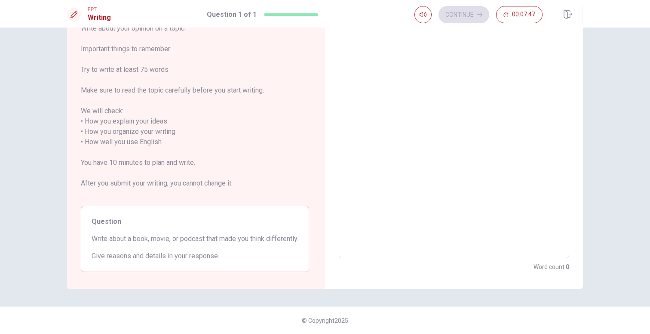
click at [429, 112] on textarea at bounding box center [454, 137] width 218 height 228
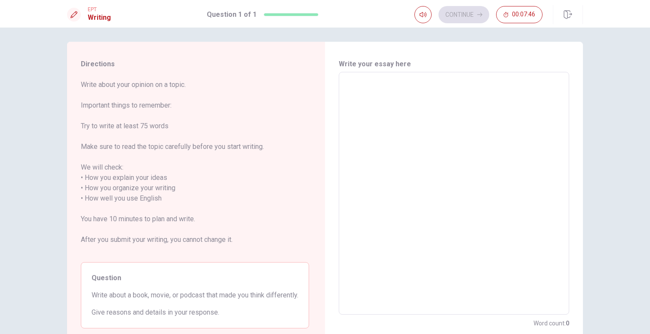
scroll to position [0, 0]
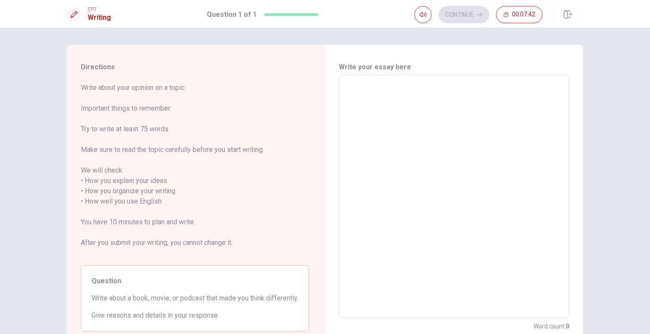
type textarea "o"
type textarea "x"
type textarea "o n"
type textarea "x"
type textarea "one"
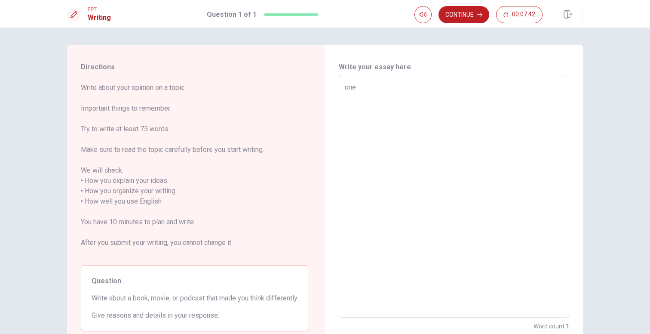
type textarea "x"
type textarea "o n"
type textarea "x"
type textarea "o"
type textarea "x"
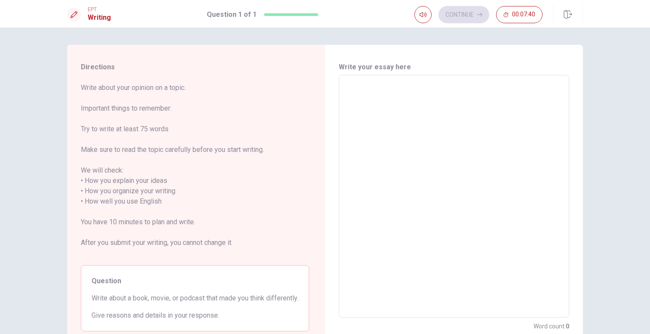
type textarea "o"
type textarea "x"
type textarea "o n"
type textarea "x"
type textarea "o"
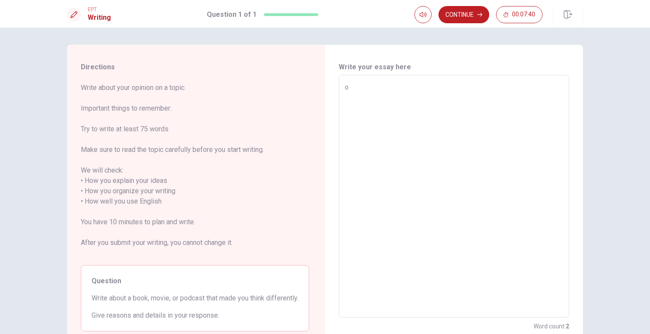
type textarea "x"
type textarea "o"
type textarea "x"
type textarea "on"
type textarea "x"
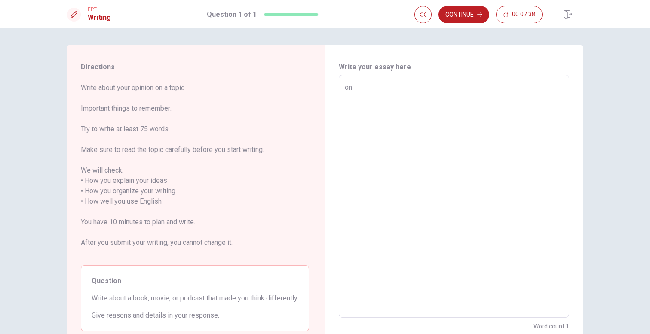
type textarea "one"
type textarea "x"
type textarea "one"
type textarea "x"
type textarea "one b"
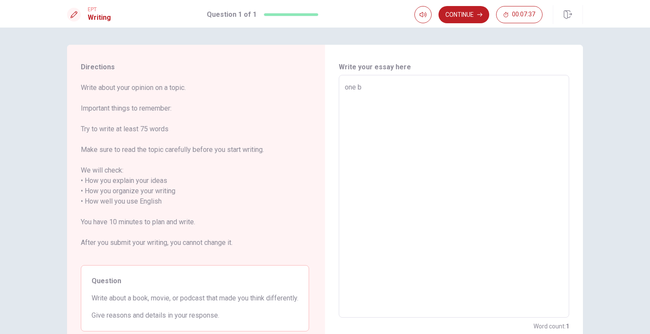
type textarea "x"
type textarea "one bo"
type textarea "x"
type textarea "one boo"
type textarea "x"
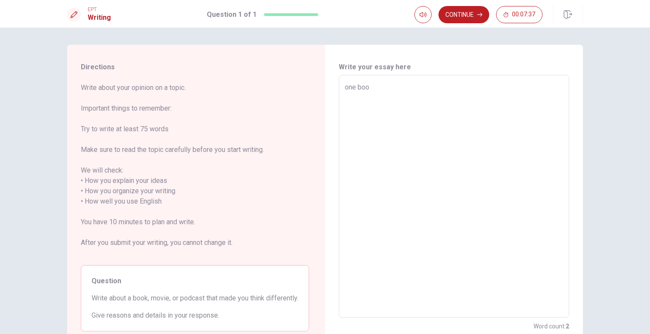
type textarea "one book"
type textarea "x"
type textarea "one book"
type textarea "x"
type textarea "one book t"
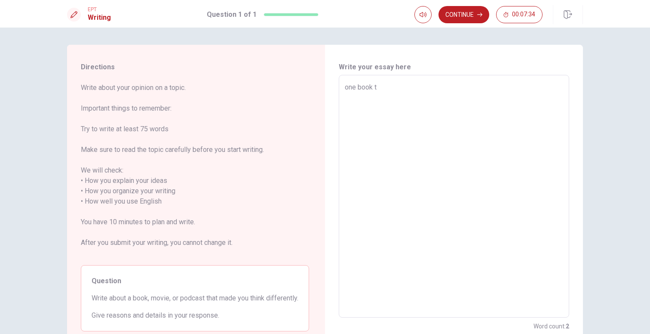
type textarea "x"
type textarea "one book th"
type textarea "x"
type textarea "one book tha"
type textarea "x"
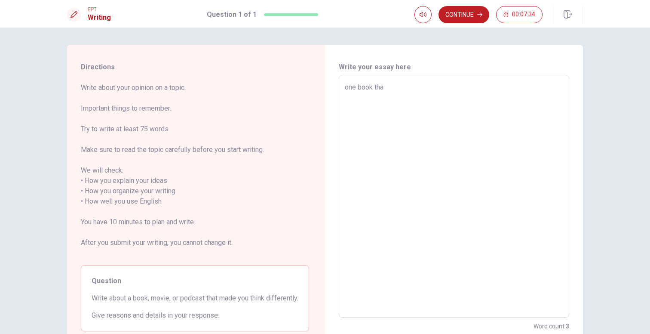
type textarea "one book that"
type textarea "x"
type textarea "one book that"
type textarea "x"
type textarea "one book that m"
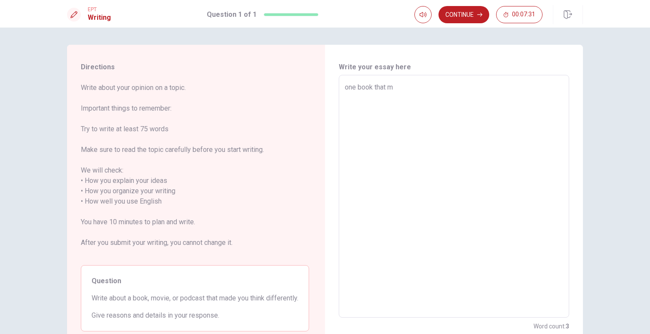
type textarea "x"
type textarea "one book that ma"
type textarea "x"
type textarea "one book that mad"
type textarea "x"
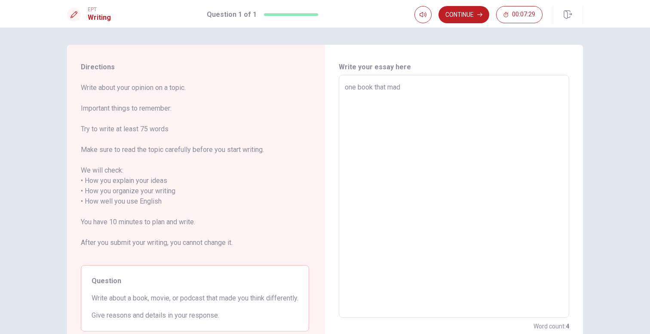
type textarea "one book that made"
type textarea "x"
type textarea "one book that made"
type textarea "x"
type textarea "one book that made m"
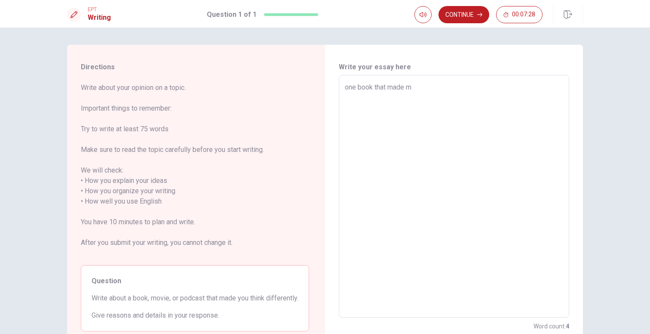
type textarea "x"
type textarea "one book that made me"
type textarea "x"
type textarea "one book that made me"
type textarea "x"
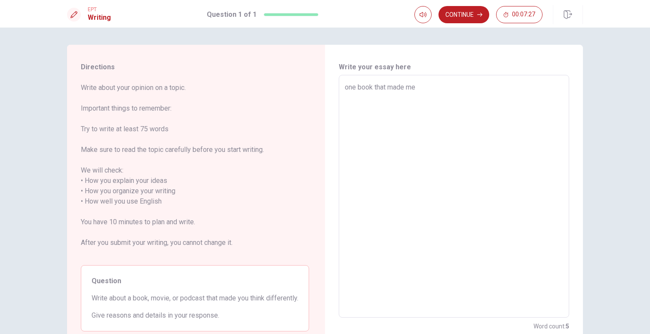
type textarea "one book that made me d"
type textarea "x"
type textarea "one book that made me di"
type textarea "x"
type textarea "one book that made me dif"
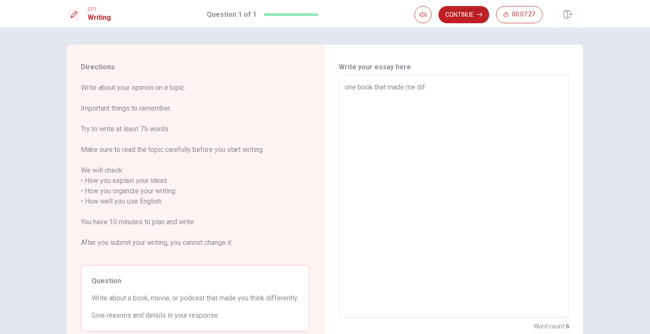
type textarea "x"
type textarea "one book that made me diff"
type textarea "x"
type textarea "one book that made me diffe"
type textarea "x"
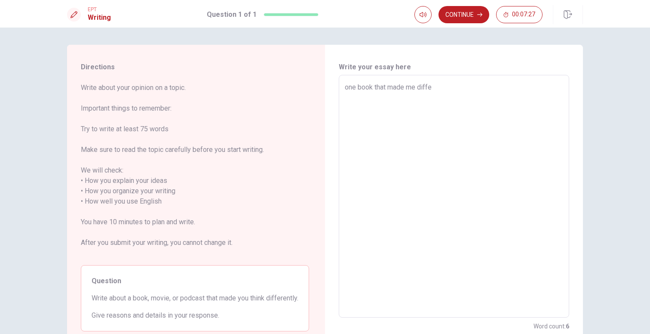
type textarea "one book that made me differ"
type textarea "x"
type textarea "one book that made me differr"
type textarea "x"
type textarea "one book that made me differ"
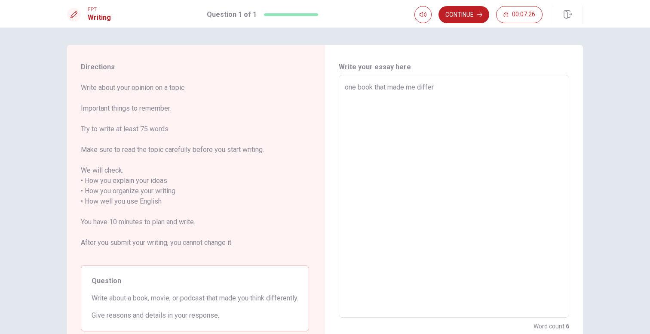
type textarea "x"
type textarea "one book that made me differe"
type textarea "x"
type textarea "one book that made me differen"
type textarea "x"
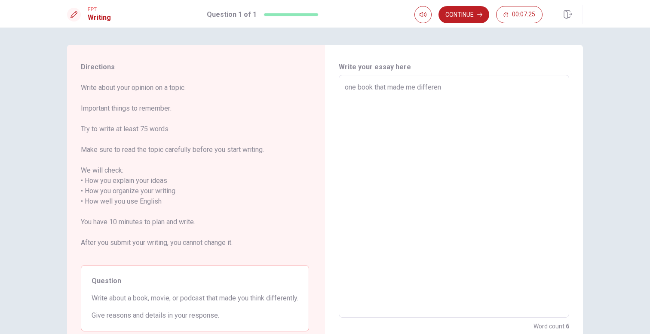
type textarea "one book that made me different"
type textarea "x"
type textarea "one book that made me differentl"
type textarea "x"
type textarea "one book that made me differently"
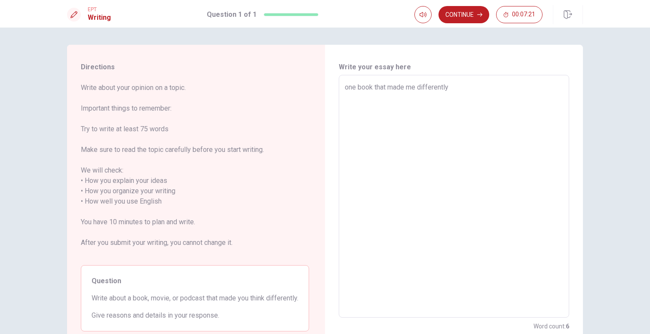
type textarea "x"
type textarea "one book that made me differently"
type textarea "x"
type textarea "one book that made me differently i"
type textarea "x"
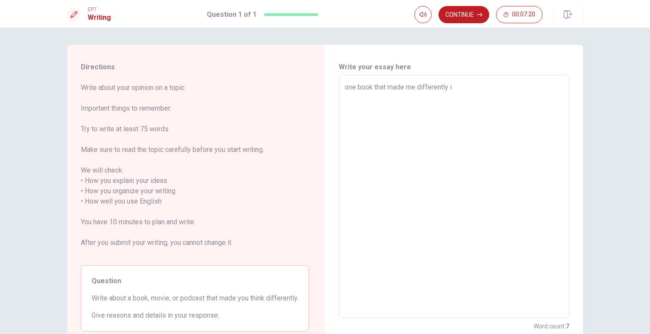
type textarea "one book that made me differently is"
type textarea "x"
type textarea "one book that made me differently is"
type textarea "x"
type textarea "one book that made me differently is T"
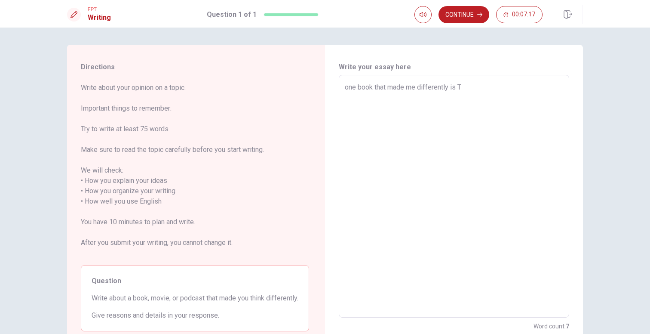
type textarea "x"
type textarea "one book that made me differently is TH"
type textarea "x"
type textarea "one book that made me differently is THE"
type textarea "x"
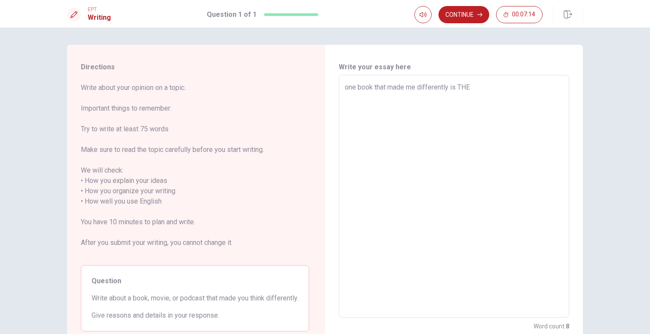
type textarea "one book that made me differently is THE"
type textarea "x"
type textarea "one book that made me differently is THE L"
type textarea "x"
type textarea "one book that made me differently is THE Li"
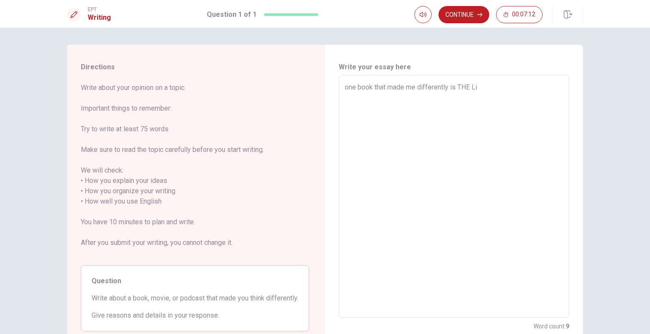
type textarea "x"
type textarea "one book that made me differently is THE Lit"
type textarea "x"
type textarea "one book that made me differently is THE Litt"
type textarea "x"
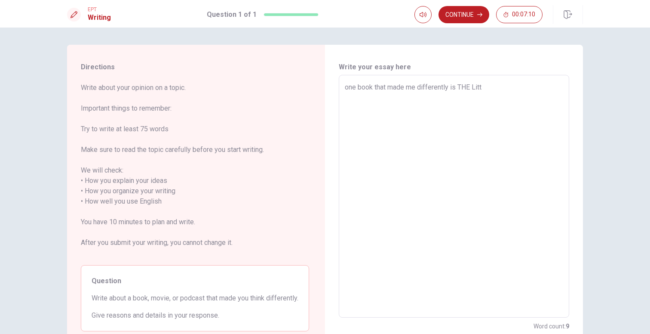
type textarea "one book that made me differently is THE Littl"
type textarea "x"
type textarea "one book that made me differently is THE Little"
type textarea "x"
type textarea "one book that made me differently is THE Little"
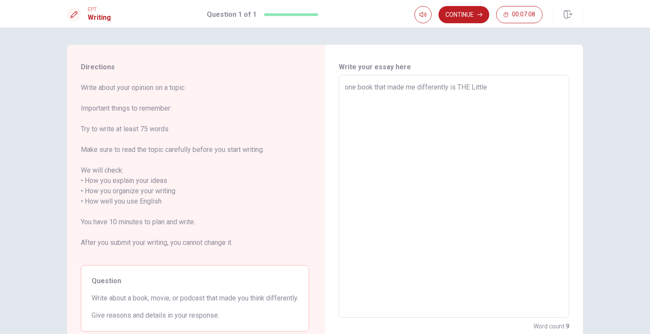
type textarea "x"
type textarea "one book that made me differently is THE Little P"
type textarea "x"
type textarea "one book that made me differently is THE Little Pr"
type textarea "x"
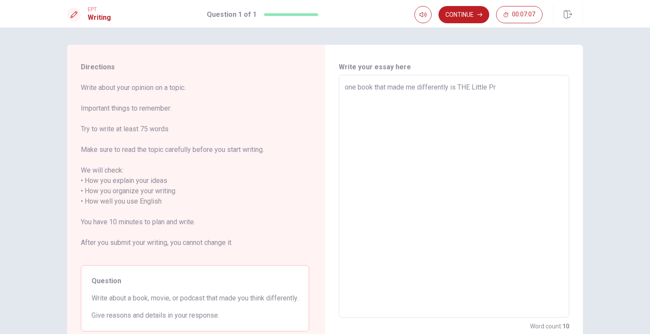
type textarea "one book that made me differently is THE Little Pri"
type textarea "x"
type textarea "one book that made me differently is THE Little Prin"
type textarea "x"
type textarea "one book that made me differently is THE Little Princ"
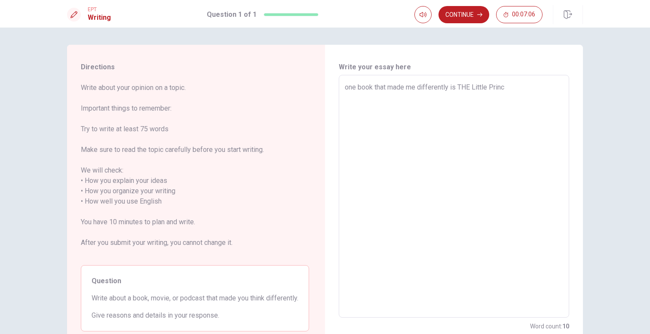
type textarea "x"
type textarea "one book that made me differently is THE Little Prince"
type textarea "x"
type textarea "one book that made me differently is THE Little Prince"
type textarea "x"
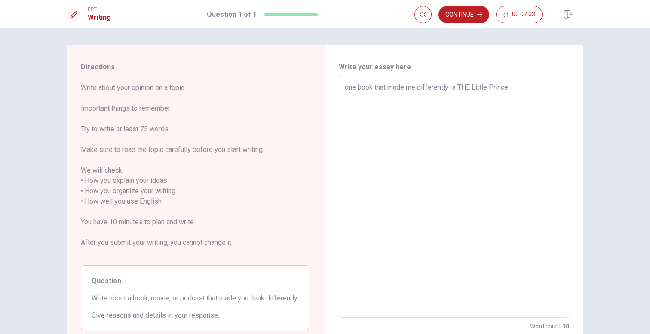
type textarea "one book that made me differently is THE Little Prince b"
type textarea "x"
type textarea "one book that made me differently is THE Little Prince by"
type textarea "x"
type textarea "one book that made me differently is THE Little Prince by"
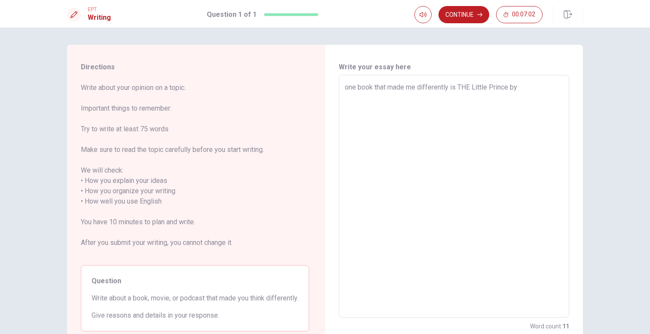
type textarea "x"
type textarea "one book that made me differently is THE Little Prince by a"
type textarea "x"
type textarea "one book that made me differently is THE Little Prince by an"
type textarea "x"
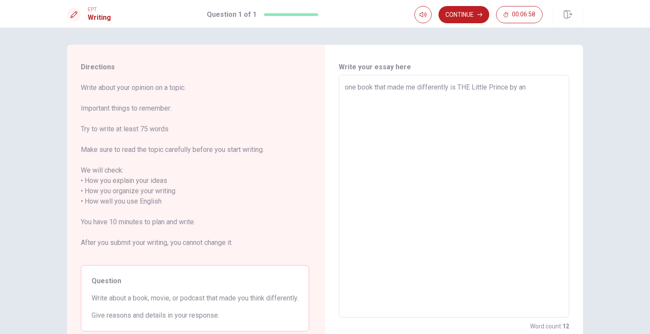
type textarea "one book that made me differently is THE Little Prince by [PERSON_NAME]"
type textarea "x"
type textarea "one book that made me differently is THE Little Prince by [PERSON_NAME]"
type textarea "x"
type textarea "one book that made me differently is THE Little Prince by [PERSON_NAME]"
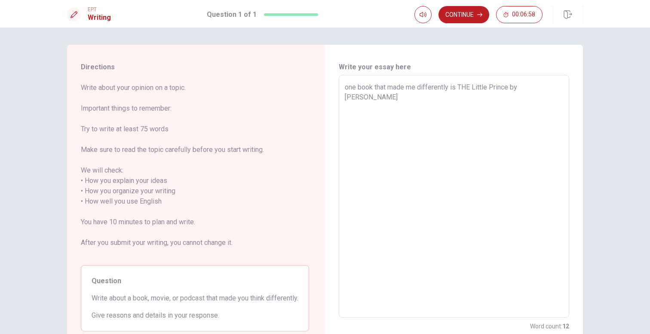
type textarea "x"
type textarea "one book that made me differently is THE Little Prince by [PERSON_NAME]"
type textarea "x"
type textarea "one book that made me differently is THE Little Prince by [PERSON_NAME]"
type textarea "x"
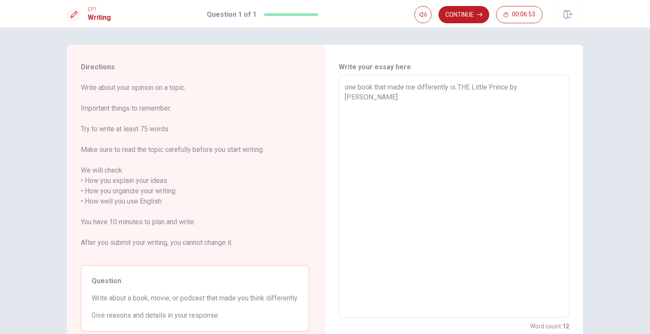
type textarea "one book that made me differently is THE Little Prince by [PERSON_NAME]"
type textarea "x"
type textarea "one book that made me differently is THE Little Prince by [PERSON_NAME]"
type textarea "x"
type textarea "one book that made me differently is THE Little Prince by [PERSON_NAME]"
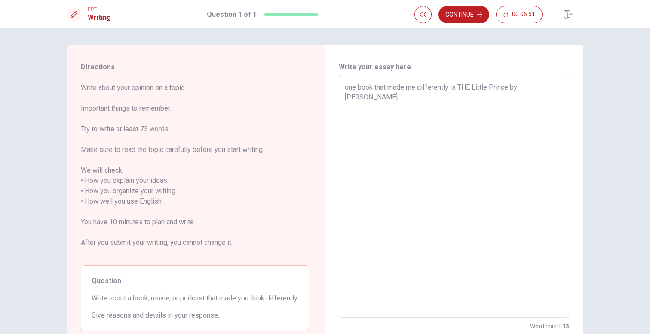
type textarea "x"
type textarea "one book that made me differently is THE Little Prince by [PERSON_NAME]"
type textarea "x"
type textarea "one book that made me differently is THE Little Prince by [PERSON_NAME]"
type textarea "x"
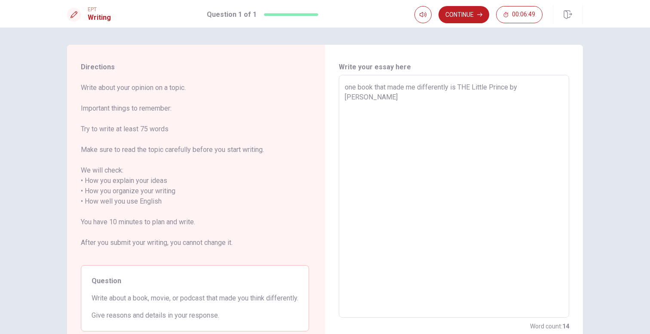
type textarea "one book that made me differently is THE Little Prince by [PERSON_NAME]"
type textarea "x"
type textarea "one book that made me differently is THE Little Prince by [PERSON_NAME]"
type textarea "x"
type textarea "one book that made me differently is THE Little Prince by [PERSON_NAME]"
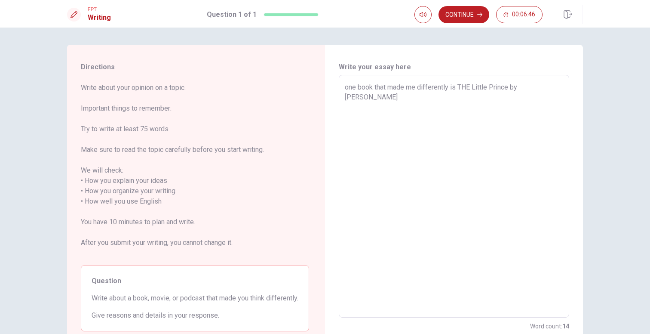
type textarea "x"
type textarea "one book that made me differently is THE Little Prince by [PERSON_NAME]"
type textarea "x"
type textarea "one book that made me differently is THE Little Prince by [PERSON_NAME]-"
type textarea "x"
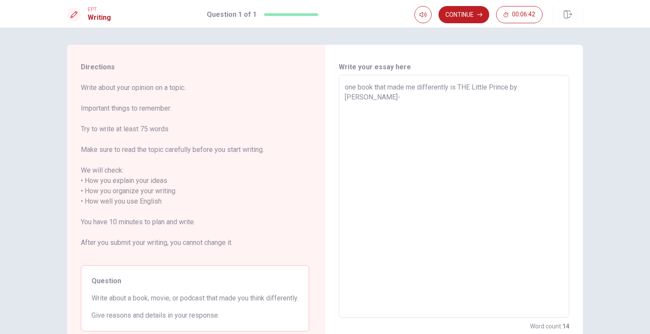
type textarea "one book that made me differently is THE Little Prince by [PERSON_NAME]"
type textarea "x"
type textarea "one book that made me differently is THE Little Prince by [PERSON_NAME]-Ex"
type textarea "x"
type textarea "one book that made me differently is THE Little Prince by [PERSON_NAME]-Exu"
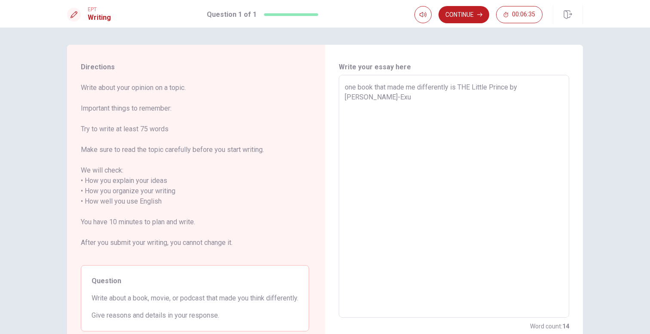
type textarea "x"
type textarea "one book that made me differently is THE Little Prince by [PERSON_NAME]-Exup"
type textarea "x"
type textarea "one book that made me differently is THE Little Prince by [PERSON_NAME]"
type textarea "x"
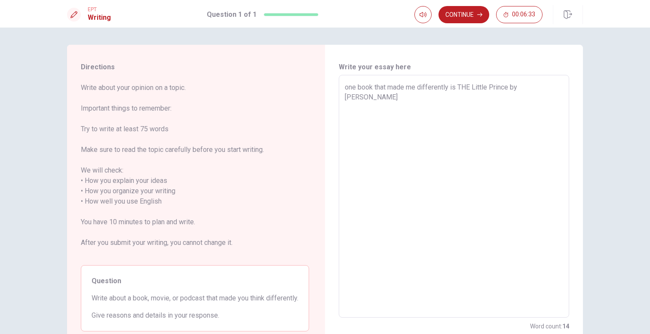
type textarea "one book that made me differently is THE Little Prince by [PERSON_NAME]"
type textarea "x"
type textarea "one book that made me differently is THE Little Prince by [PERSON_NAME]-Exupery"
type textarea "x"
type textarea "one book that made me differently is THE Little Prince by [PERSON_NAME]-Exupery."
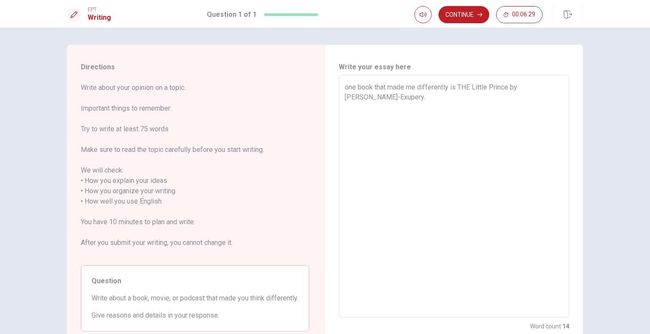
type textarea "x"
type textarea "one book that made me differently is THE Little Prince by [PERSON_NAME]-Exupery…"
type textarea "x"
type textarea "one book that made me differently is THE Little Prince by [PERSON_NAME]-Exupery…"
type textarea "x"
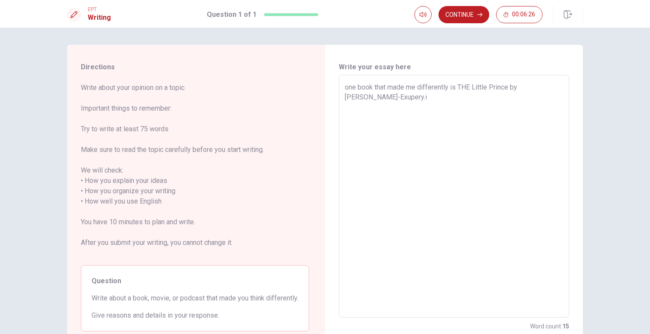
type textarea "one book that made me differently is THE Little Prince by [PERSON_NAME]"
type textarea "x"
type textarea "one book that made me differently is THE Little Prince by [PERSON_NAME]-Exupery…"
type textarea "x"
type textarea "one book that made me differently is THE Little Prince by [PERSON_NAME]-Exupery…"
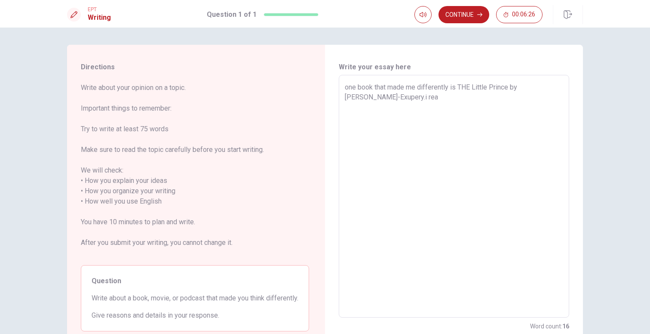
type textarea "x"
type textarea "one book that made me differently is THE Little Prince by [PERSON_NAME]-Exupery…"
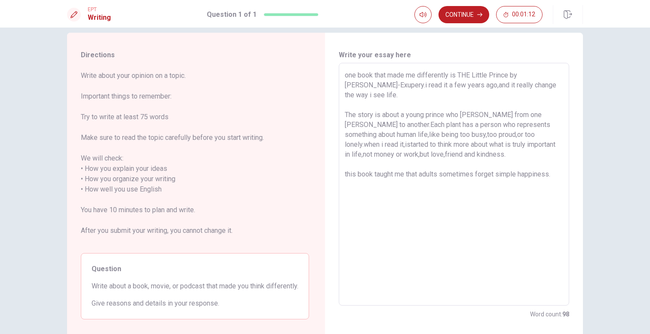
scroll to position [12, 0]
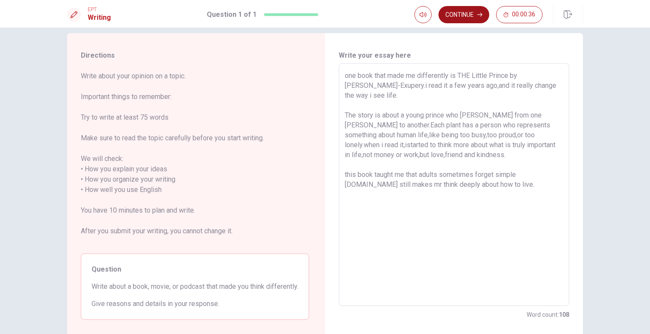
click at [472, 15] on button "Continue" at bounding box center [463, 14] width 51 height 17
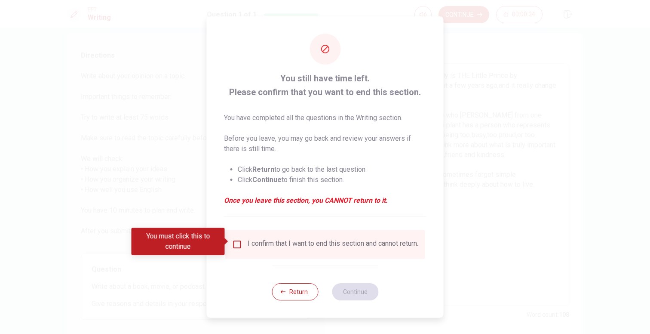
click at [238, 245] on input "You must click this to continue" at bounding box center [237, 244] width 10 height 10
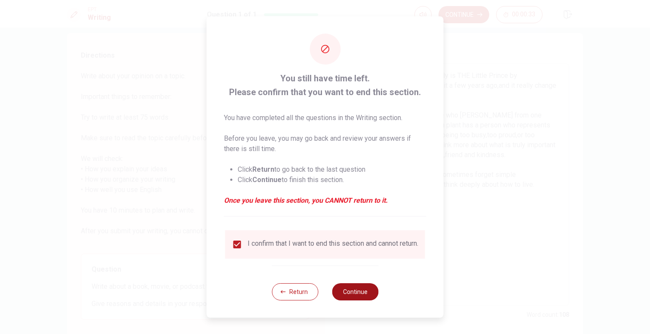
click at [362, 296] on button "Continue" at bounding box center [355, 291] width 46 height 17
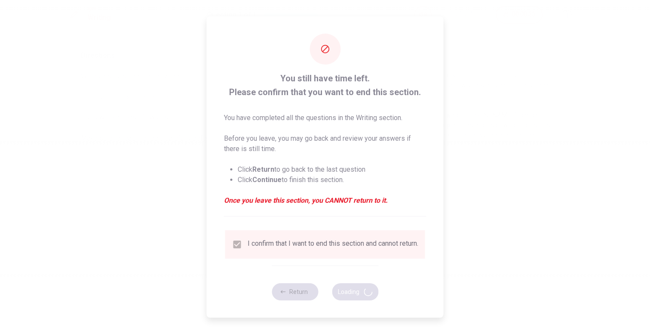
scroll to position [0, 0]
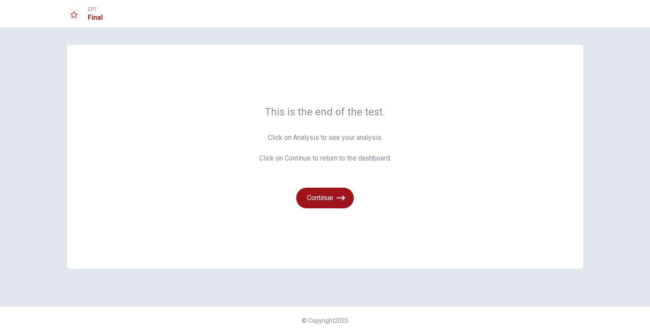
click at [337, 199] on icon "button" at bounding box center [341, 197] width 9 height 9
